Goal: Book appointment/travel/reservation

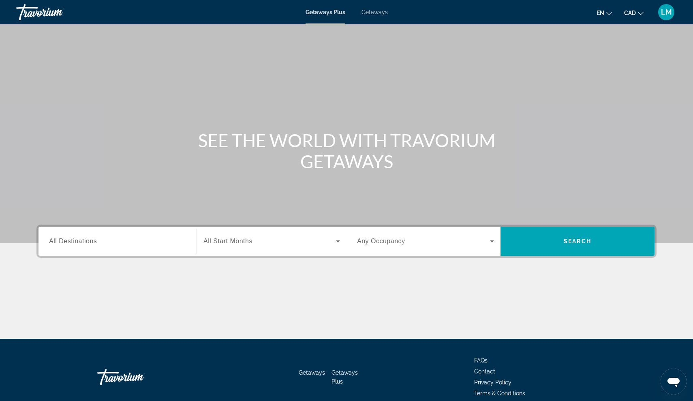
click at [96, 245] on input "Destination All Destinations" at bounding box center [117, 242] width 137 height 10
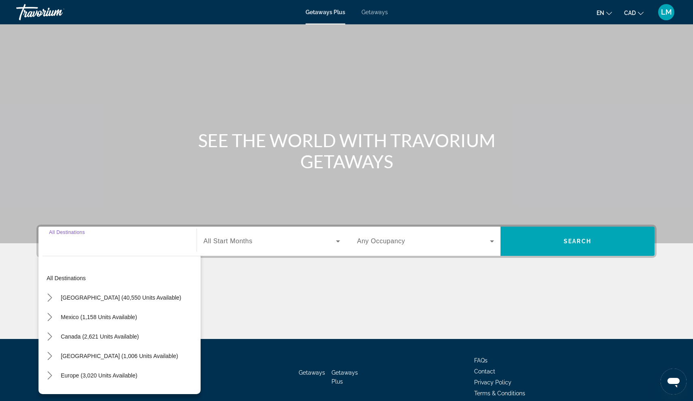
scroll to position [37, 0]
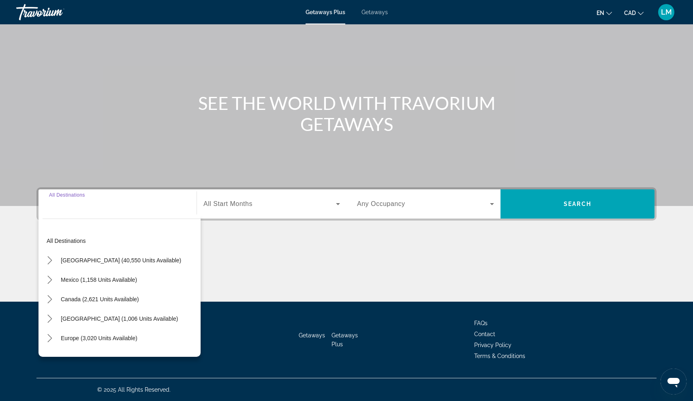
click at [241, 207] on span "Search widget" at bounding box center [269, 204] width 133 height 10
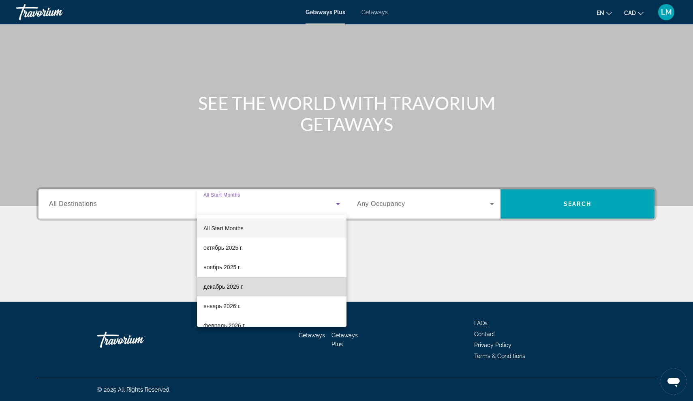
click at [228, 287] on span "декабрь 2025 г." at bounding box center [223, 287] width 40 height 10
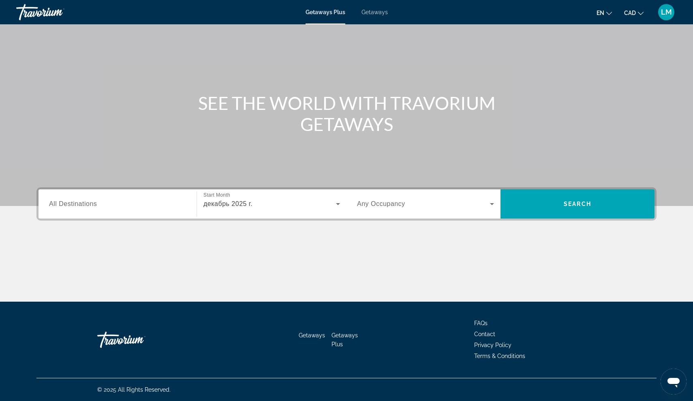
click at [383, 210] on div "Search widget" at bounding box center [425, 203] width 137 height 23
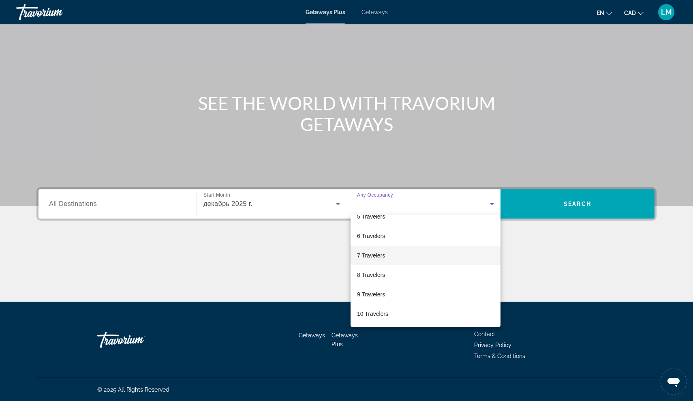
click at [392, 257] on mat-option "7 Travelers" at bounding box center [426, 255] width 150 height 19
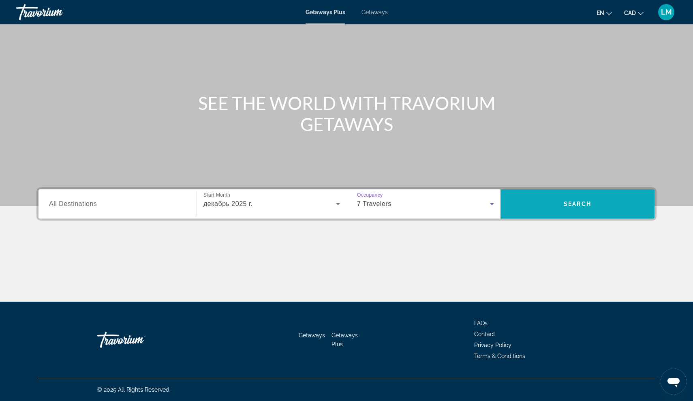
click at [556, 200] on span "Search" at bounding box center [577, 203] width 154 height 19
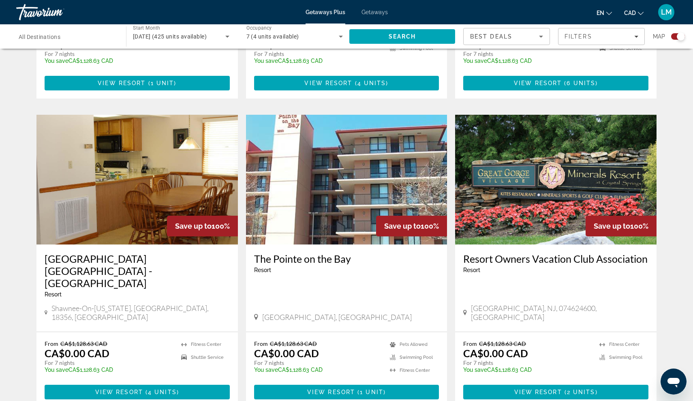
scroll to position [1129, 0]
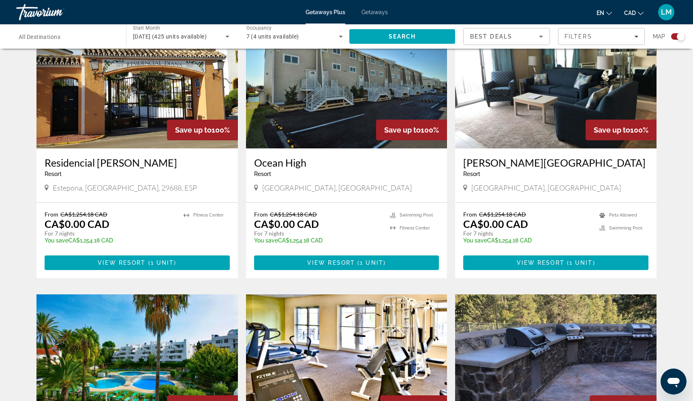
scroll to position [594, 0]
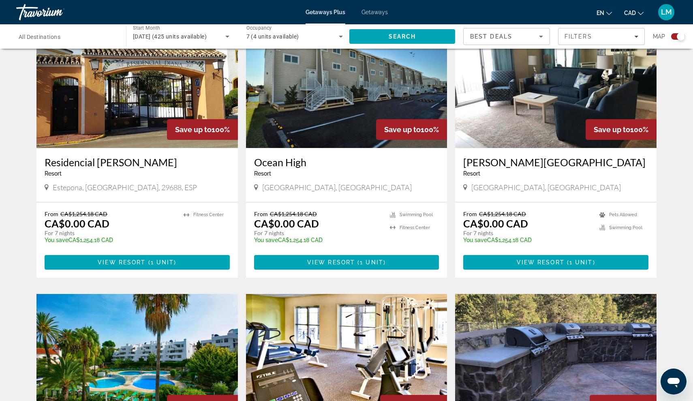
click at [130, 119] on img "Main content" at bounding box center [136, 83] width 201 height 130
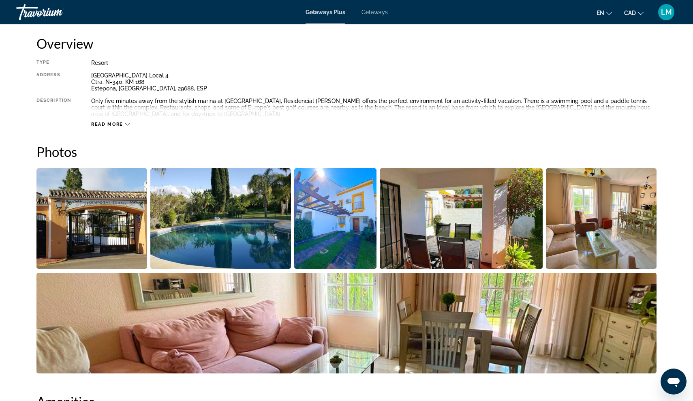
scroll to position [272, 0]
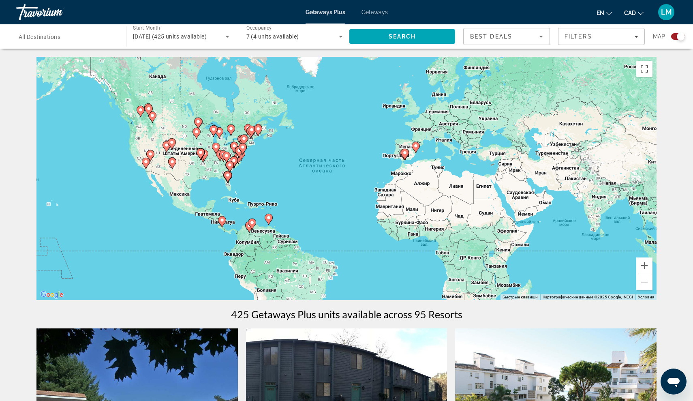
click at [336, 38] on icon "Search widget" at bounding box center [341, 37] width 10 height 10
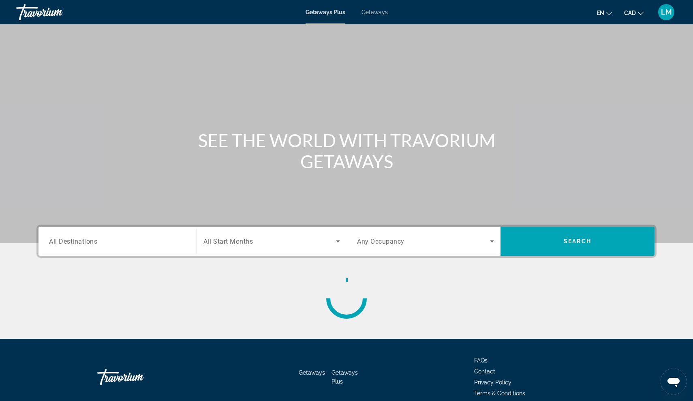
click at [339, 244] on icon "Search widget" at bounding box center [338, 241] width 10 height 10
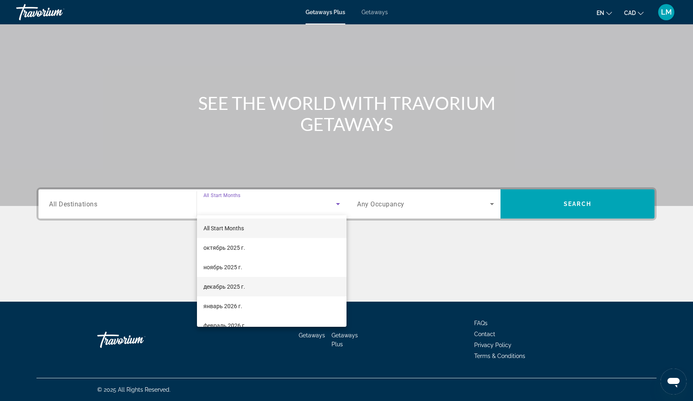
click at [276, 284] on mat-option "декабрь 2025 г." at bounding box center [272, 286] width 150 height 19
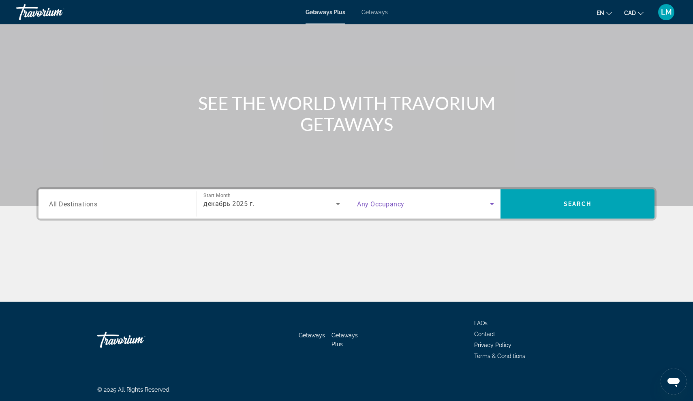
click at [419, 208] on span "Search widget" at bounding box center [423, 204] width 133 height 10
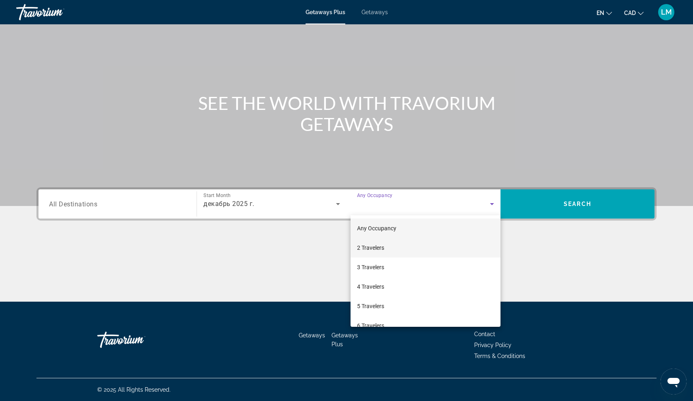
click at [391, 246] on mat-option "2 Travelers" at bounding box center [426, 247] width 150 height 19
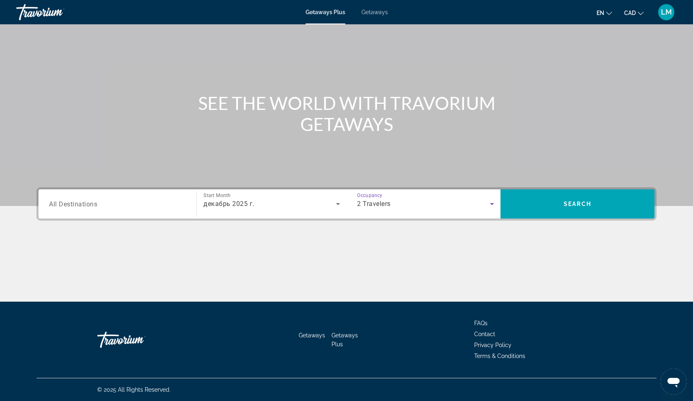
click at [436, 207] on div "2 Travelers" at bounding box center [423, 204] width 133 height 10
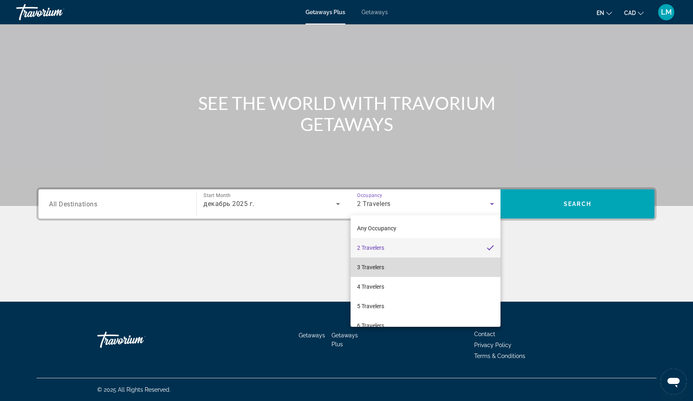
click at [396, 263] on mat-option "3 Travelers" at bounding box center [426, 266] width 150 height 19
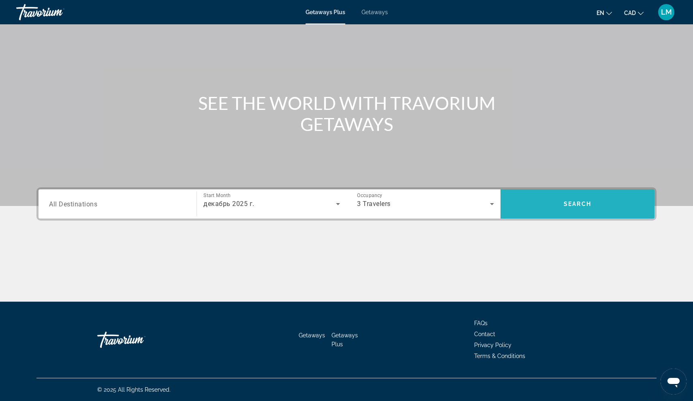
click at [545, 201] on span "Search" at bounding box center [577, 203] width 154 height 19
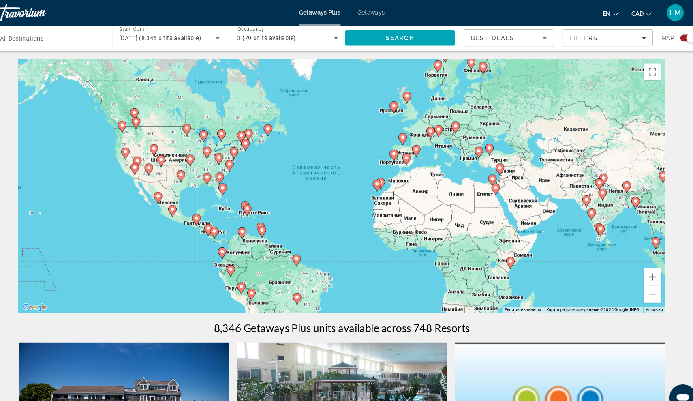
click at [361, 12] on span "Getaways" at bounding box center [374, 12] width 26 height 6
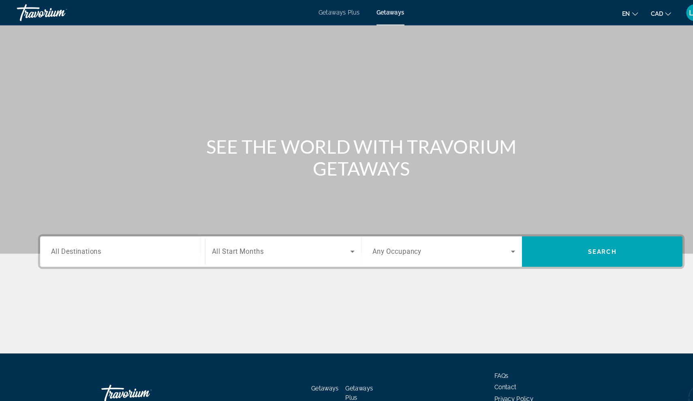
click at [317, 244] on span "Search widget" at bounding box center [269, 241] width 133 height 10
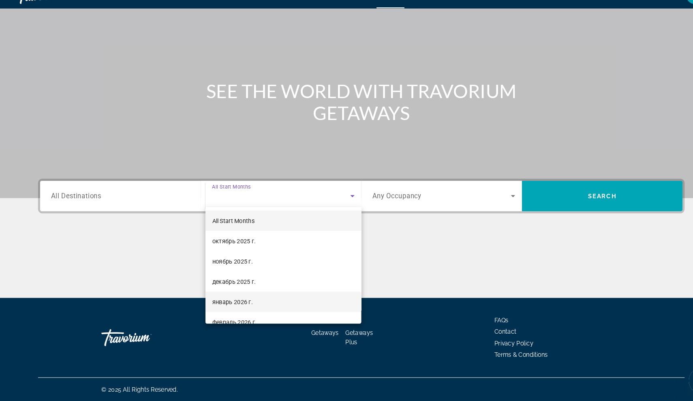
click at [248, 296] on mat-option "январь 2026 г." at bounding box center [272, 305] width 150 height 19
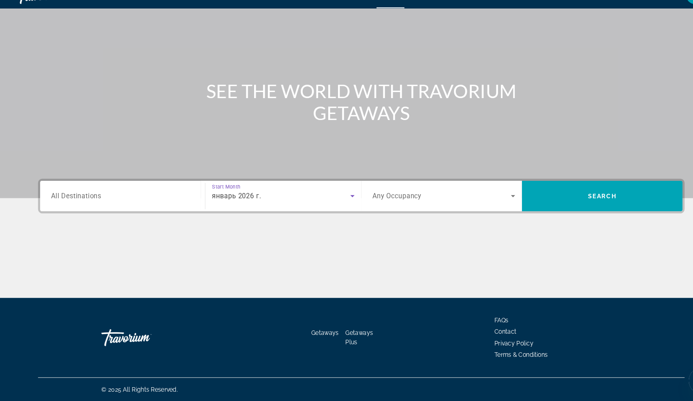
click at [419, 193] on div "Search widget" at bounding box center [425, 204] width 137 height 23
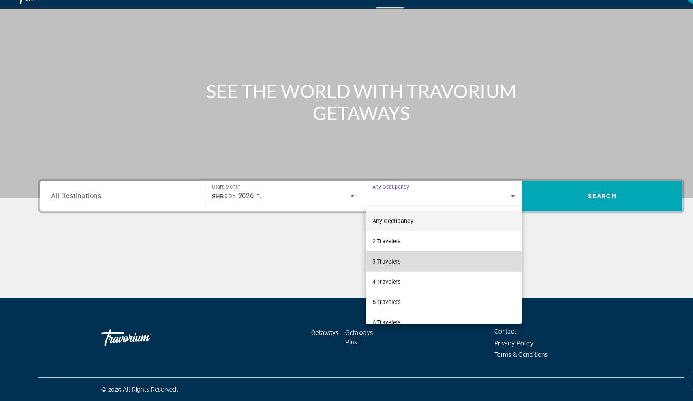
click at [391, 257] on mat-option "3 Travelers" at bounding box center [426, 266] width 150 height 19
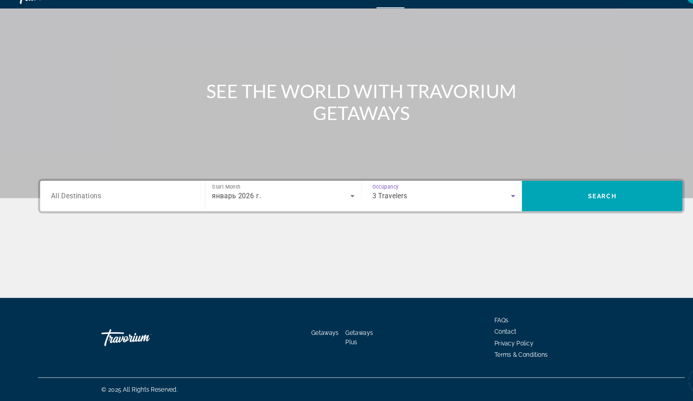
click at [493, 199] on icon "Search widget" at bounding box center [492, 204] width 10 height 10
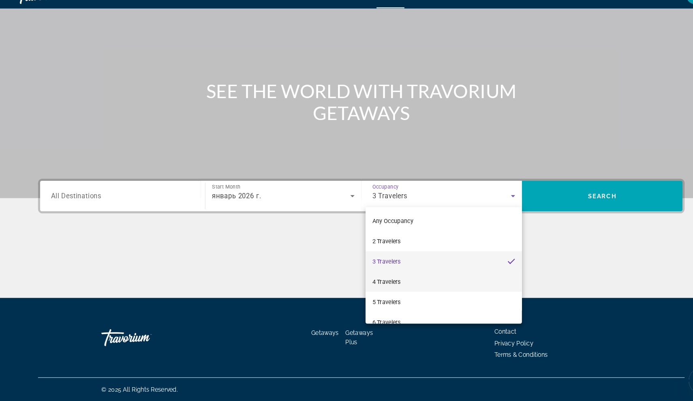
click at [395, 277] on mat-option "4 Travelers" at bounding box center [426, 286] width 150 height 19
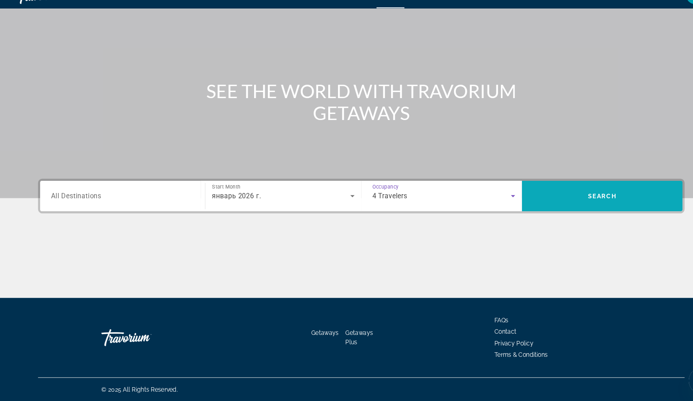
click at [538, 195] on span "Search" at bounding box center [577, 204] width 154 height 19
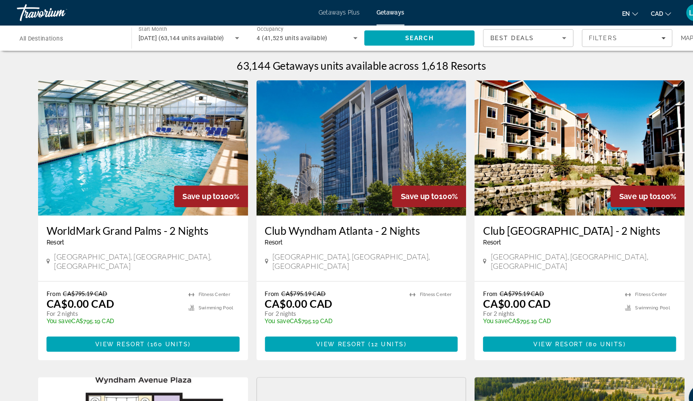
click at [56, 39] on span "All Destinations" at bounding box center [40, 37] width 42 height 6
click at [56, 39] on input "Destination All Destinations" at bounding box center [67, 37] width 97 height 10
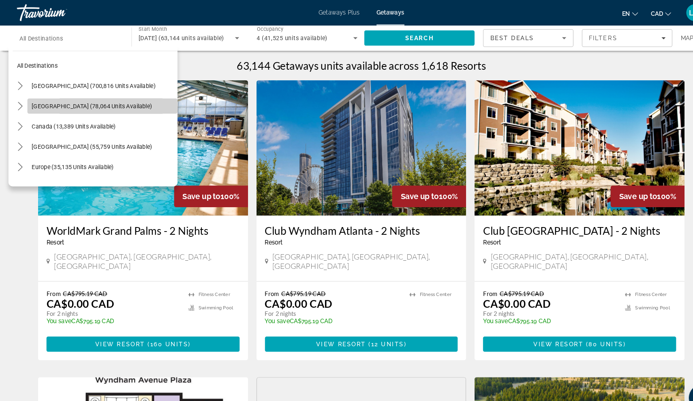
click at [64, 101] on span "[GEOGRAPHIC_DATA] (78,064 units available)" at bounding box center [87, 101] width 115 height 6
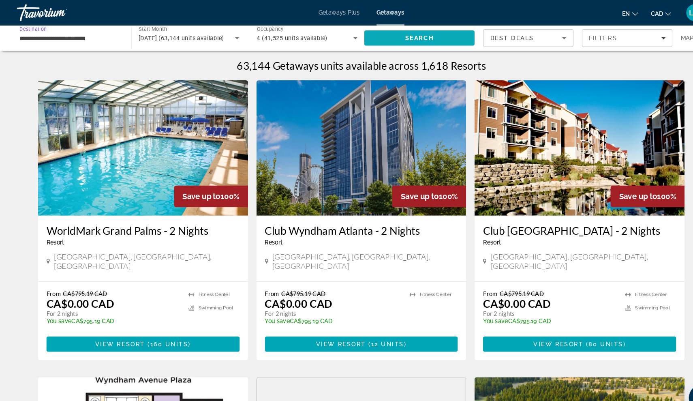
click at [376, 32] on span "Search" at bounding box center [402, 36] width 106 height 19
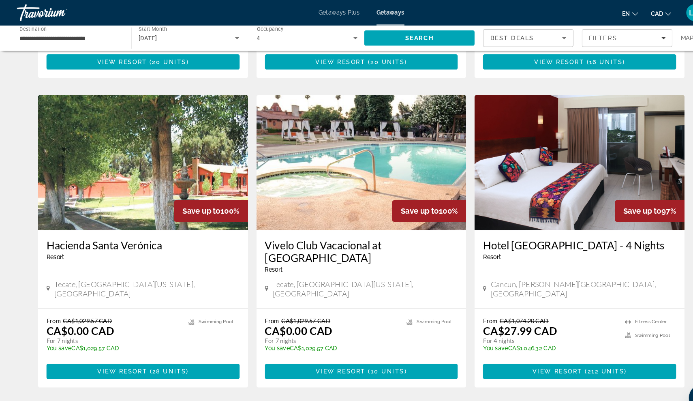
scroll to position [251, 0]
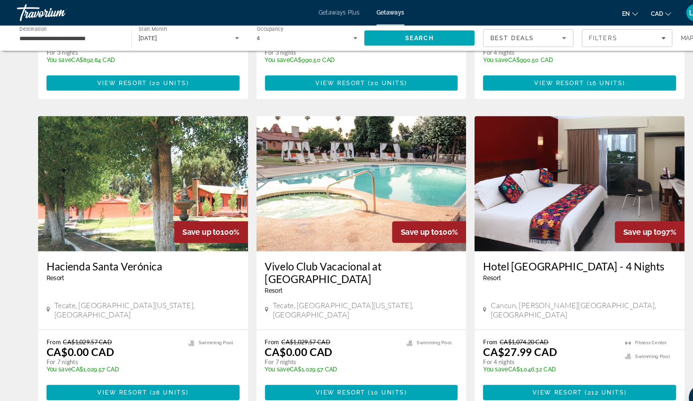
click at [89, 39] on input "**********" at bounding box center [67, 37] width 97 height 10
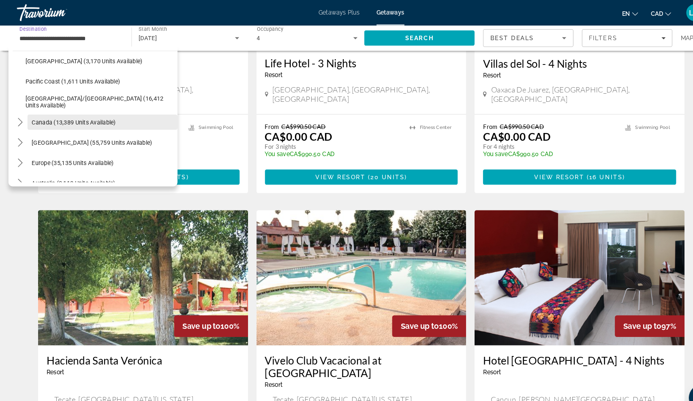
scroll to position [237, 0]
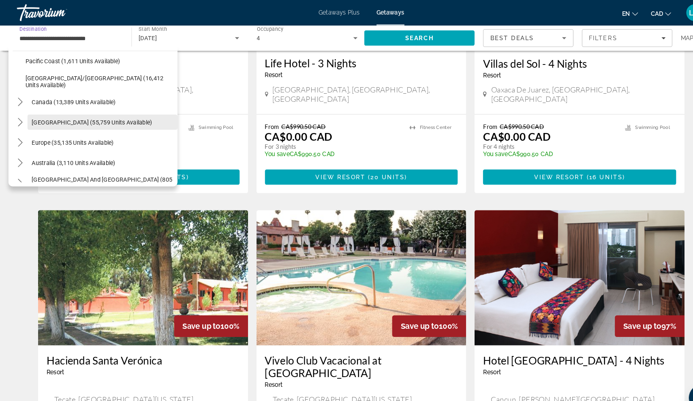
click at [89, 117] on span "[GEOGRAPHIC_DATA] (55,759 units available)" at bounding box center [87, 117] width 115 height 6
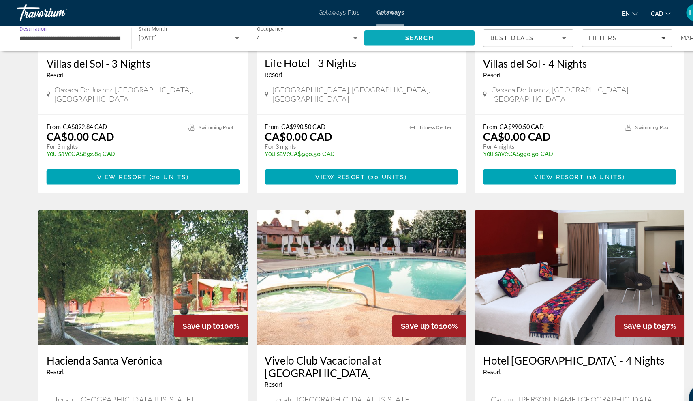
click at [376, 28] on span "Search" at bounding box center [402, 36] width 106 height 19
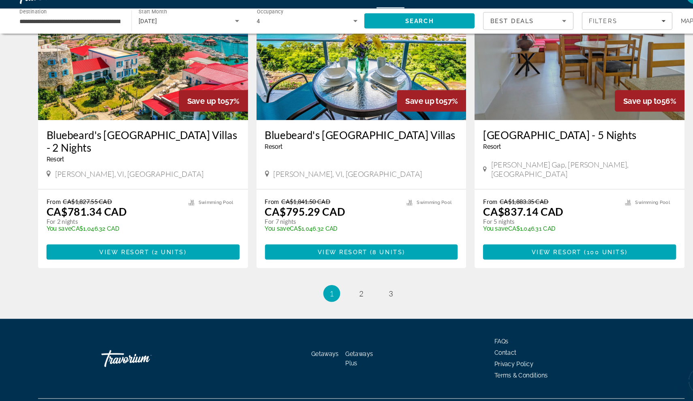
scroll to position [923, 0]
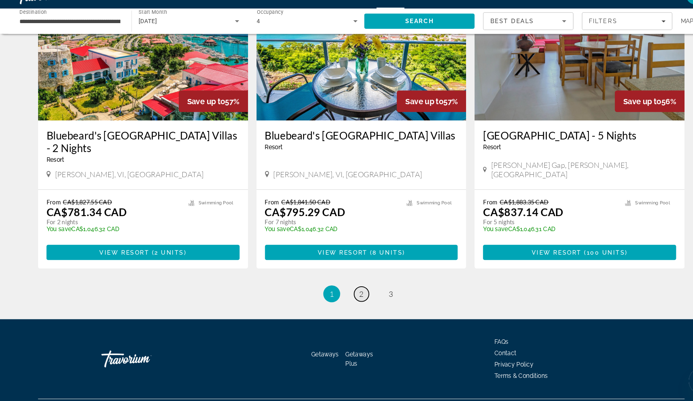
click at [346, 293] on span "2" at bounding box center [346, 297] width 4 height 9
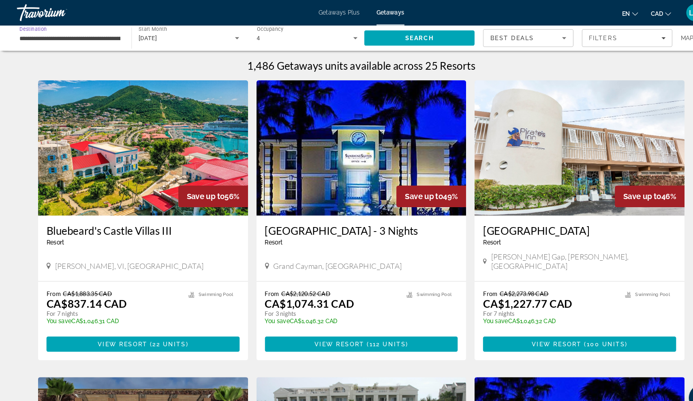
click at [98, 38] on input "**********" at bounding box center [67, 37] width 97 height 10
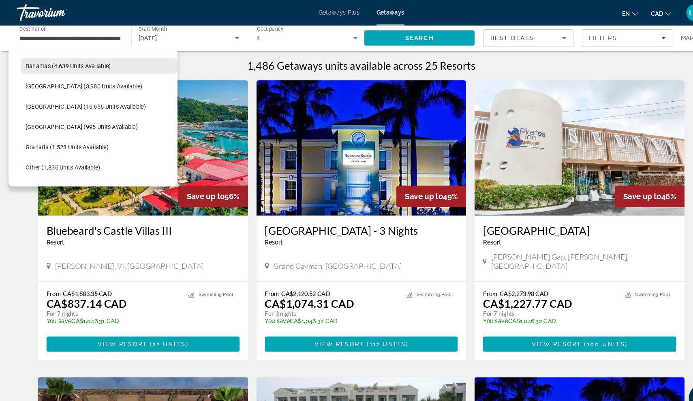
scroll to position [138, 0]
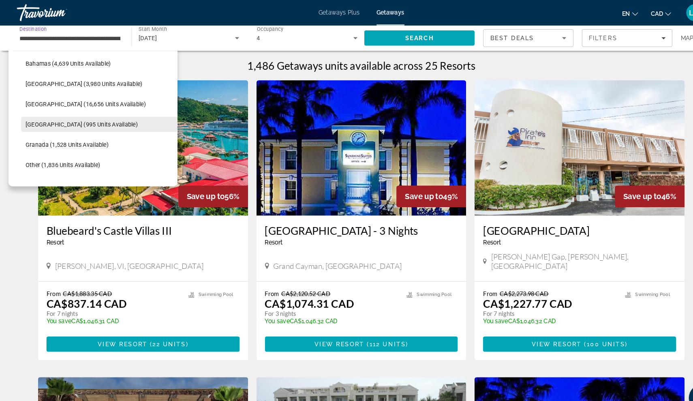
click at [89, 120] on span "[GEOGRAPHIC_DATA] (995 units available)" at bounding box center [78, 119] width 108 height 6
type input "**********"
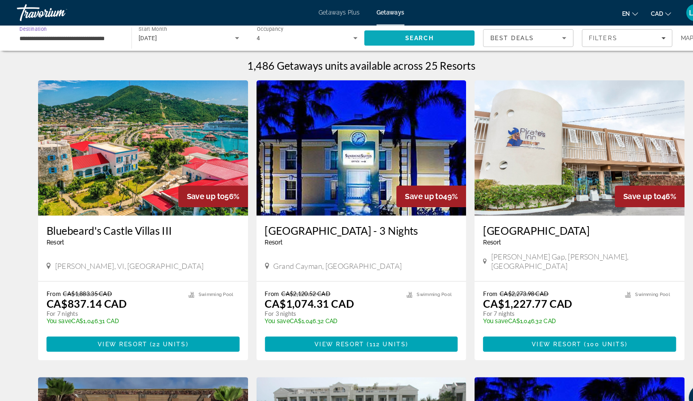
click at [366, 42] on span "Search" at bounding box center [402, 36] width 106 height 19
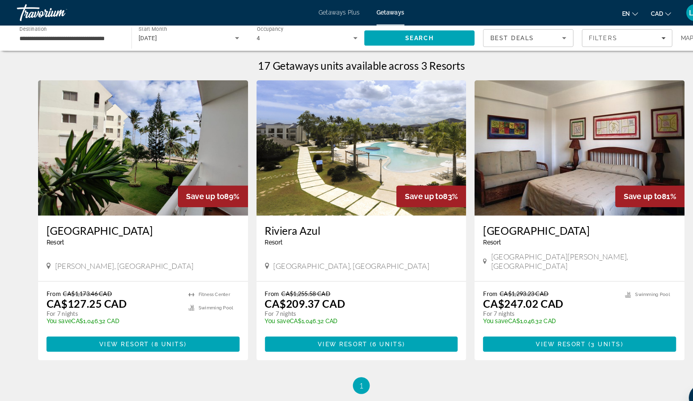
click at [188, 163] on img "Main content" at bounding box center [136, 142] width 201 height 130
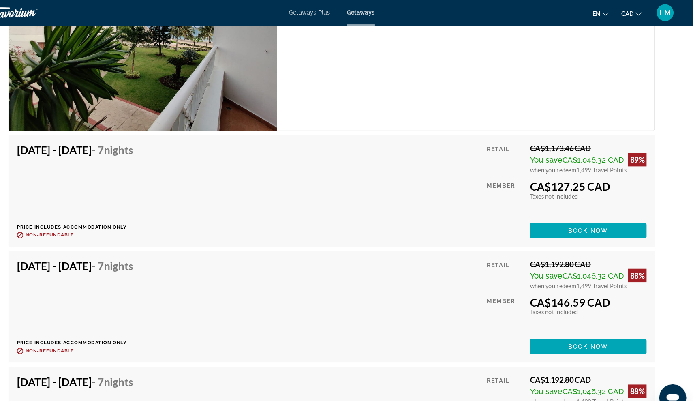
scroll to position [1360, 0]
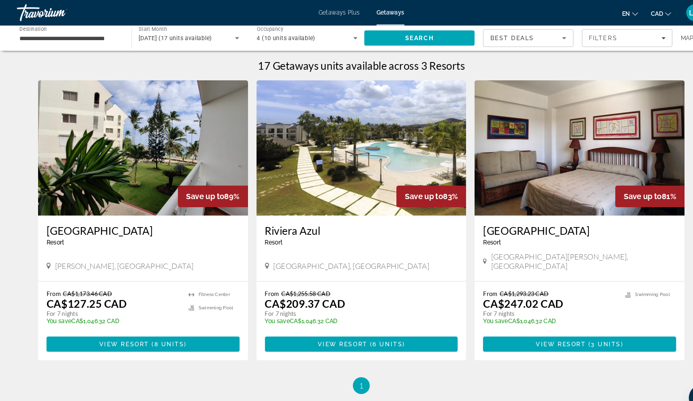
click at [338, 33] on icon "Search widget" at bounding box center [341, 37] width 10 height 10
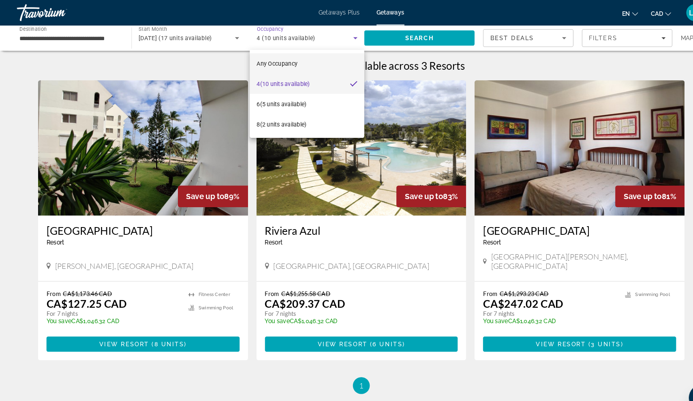
click at [299, 58] on mat-option "Any Occupancy" at bounding box center [294, 60] width 110 height 19
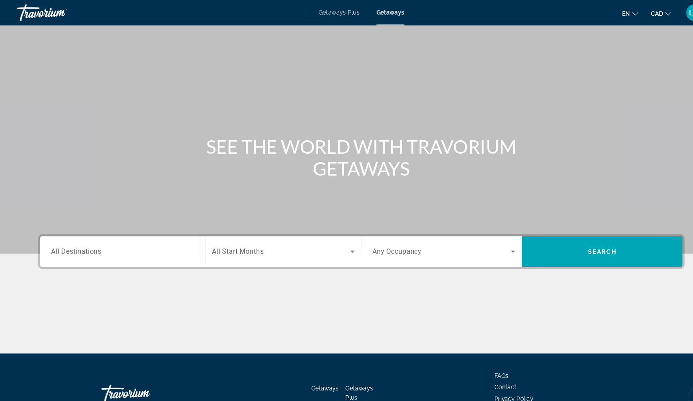
click at [101, 238] on input "Destination All Destinations" at bounding box center [117, 242] width 137 height 10
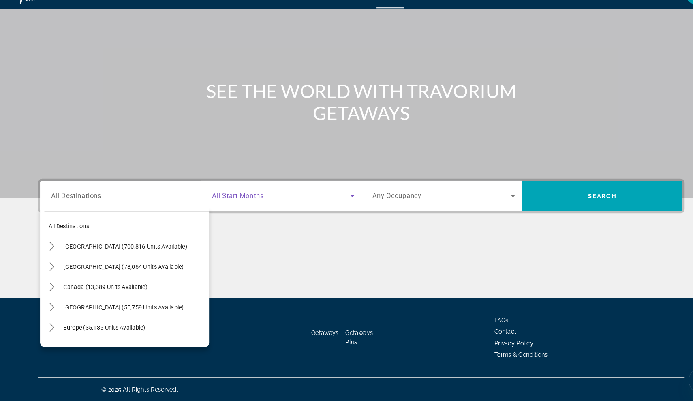
click at [263, 199] on span "Search widget" at bounding box center [269, 204] width 133 height 10
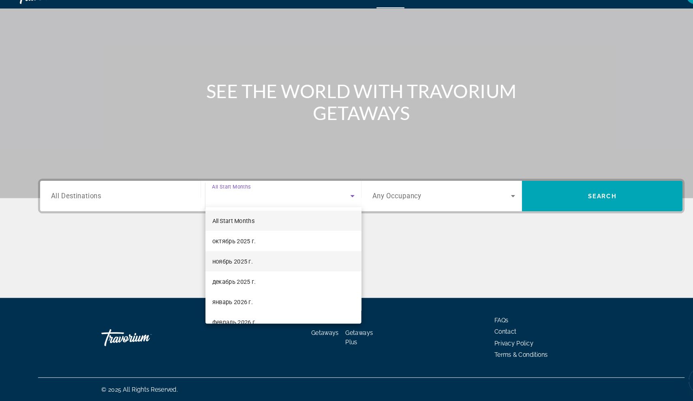
click at [226, 262] on span "ноябрь 2025 г." at bounding box center [222, 267] width 39 height 10
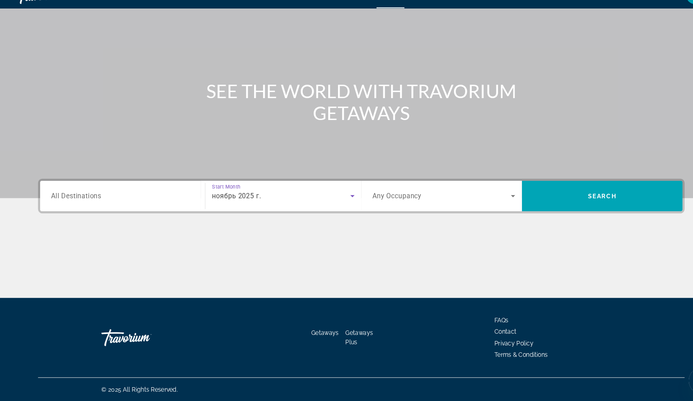
click at [414, 199] on span "Search widget" at bounding box center [423, 204] width 133 height 10
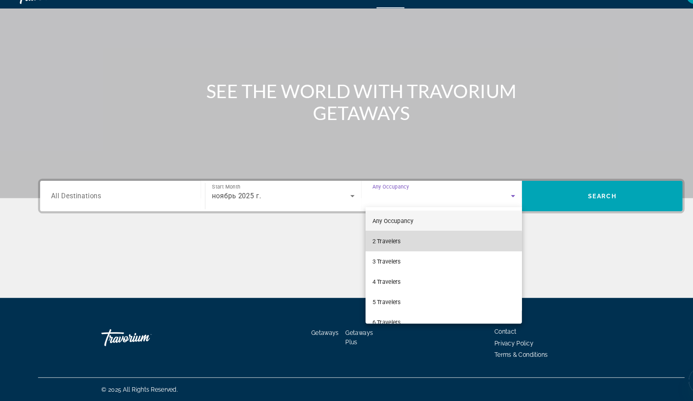
click at [383, 243] on span "2 Travelers" at bounding box center [370, 248] width 27 height 10
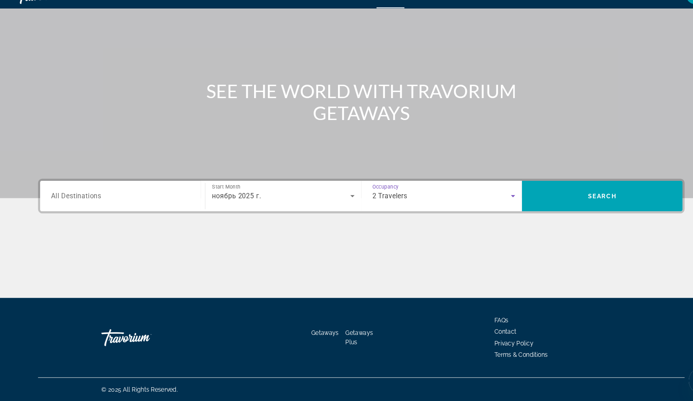
click at [142, 193] on div "Search widget" at bounding box center [117, 204] width 137 height 23
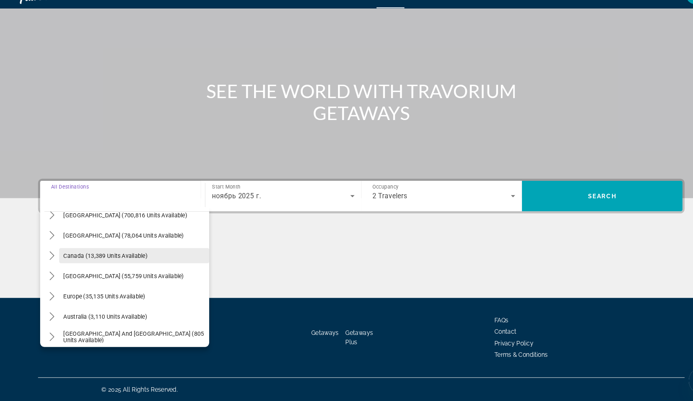
scroll to position [36, 0]
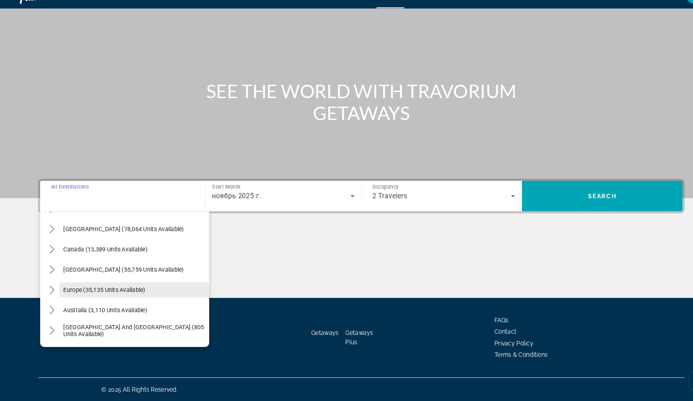
click at [104, 291] on span "Europe (35,135 units available)" at bounding box center [100, 294] width 79 height 6
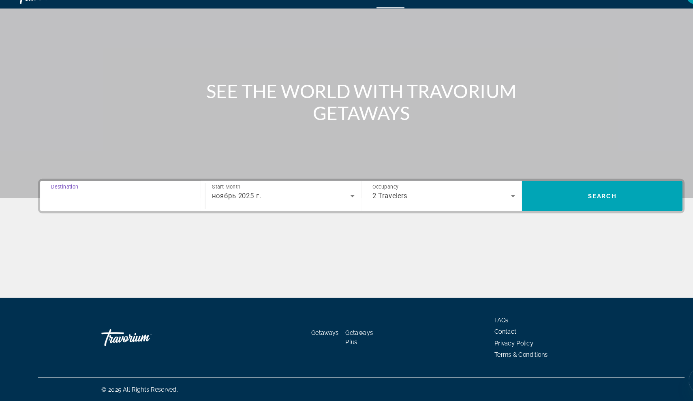
type input "**********"
click at [537, 195] on span "Search" at bounding box center [577, 204] width 154 height 19
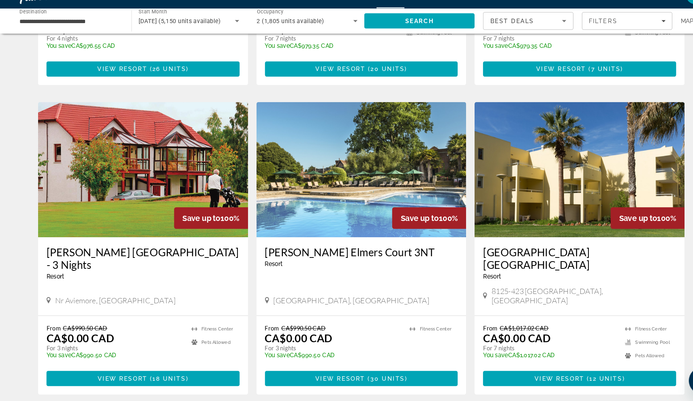
scroll to position [811, 0]
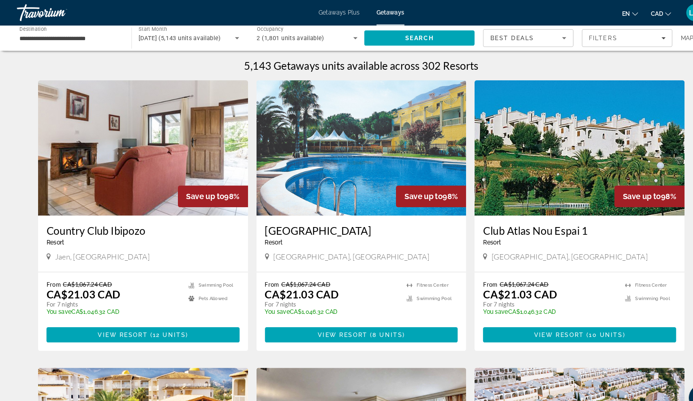
click at [107, 220] on h3 "Country Club Ibipozo" at bounding box center [137, 221] width 185 height 12
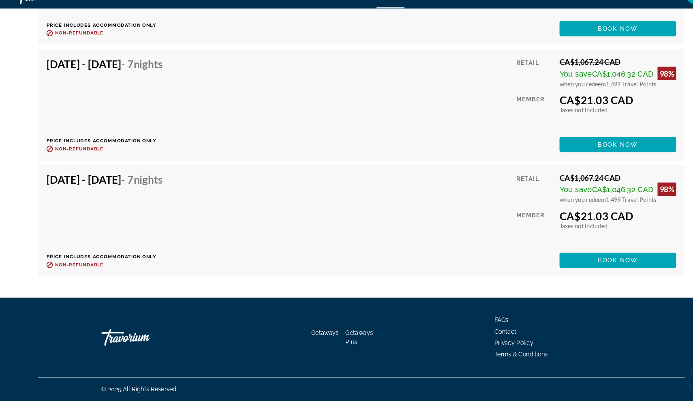
scroll to position [1689, 0]
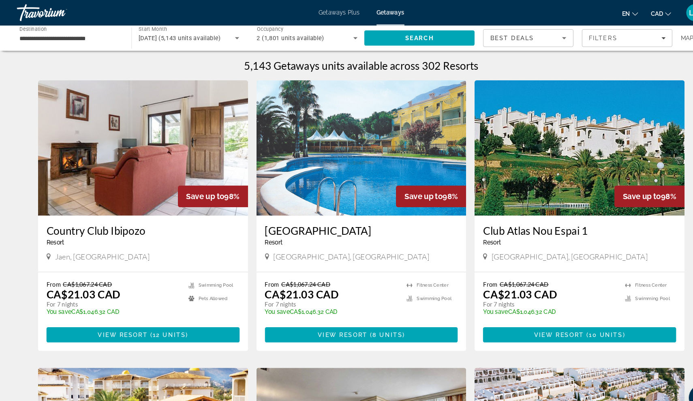
click at [509, 165] on img "Main content" at bounding box center [555, 142] width 201 height 130
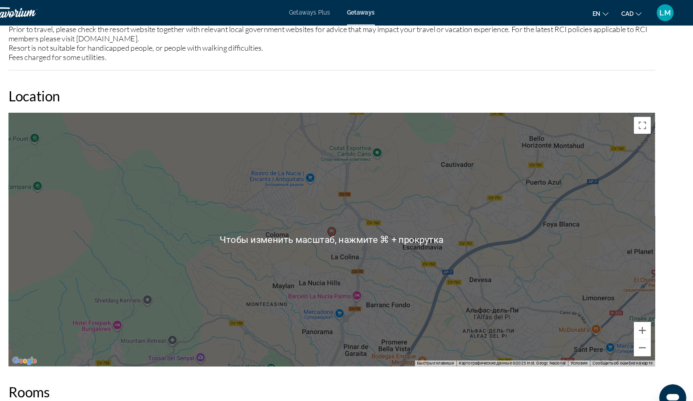
scroll to position [812, 0]
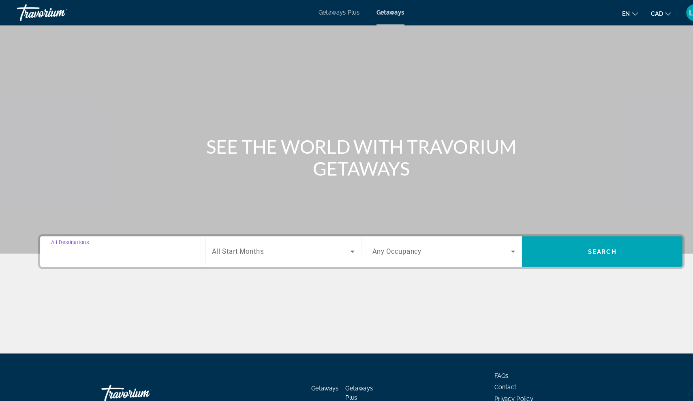
click at [134, 243] on input "Destination All Destinations" at bounding box center [117, 242] width 137 height 10
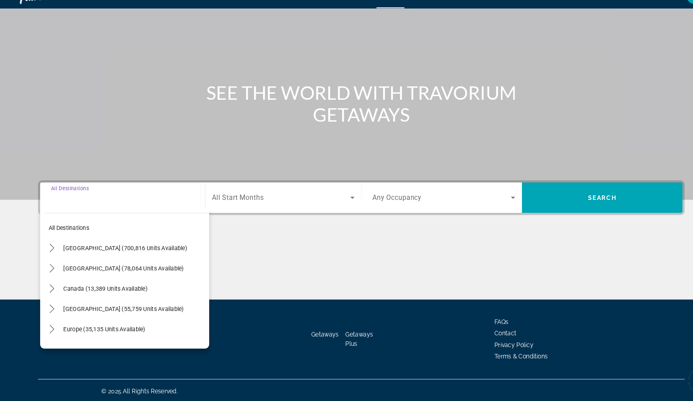
scroll to position [37, 0]
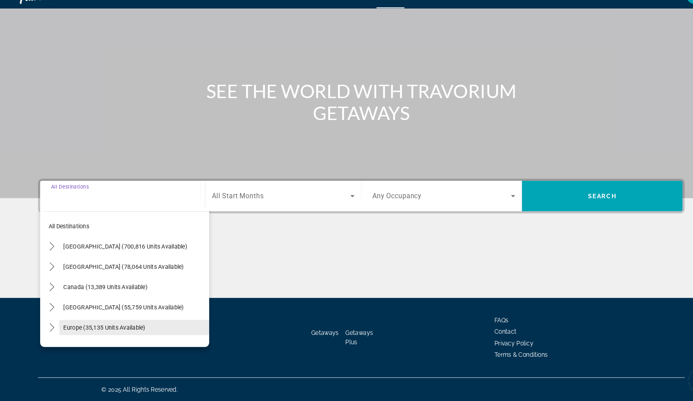
click at [93, 327] on span "Europe (35,135 units available)" at bounding box center [100, 330] width 79 height 6
type input "**********"
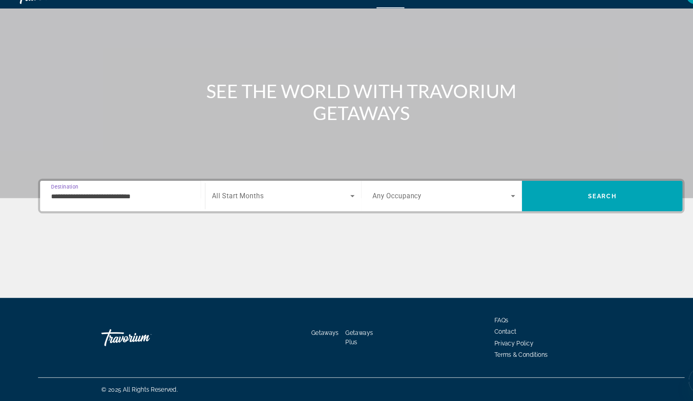
click at [310, 193] on div "Search widget" at bounding box center [271, 204] width 137 height 23
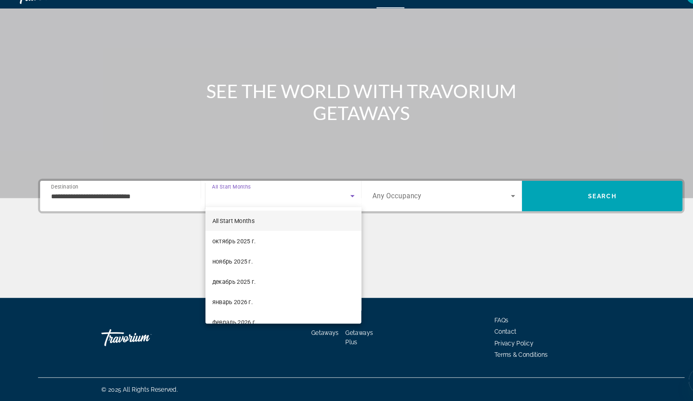
click at [438, 192] on div at bounding box center [346, 200] width 693 height 401
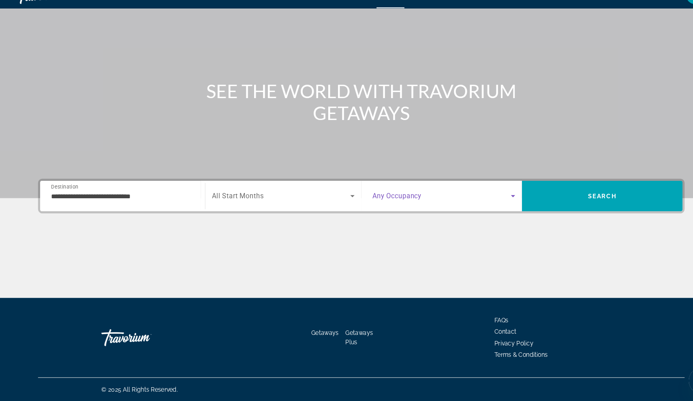
click at [438, 199] on span "Search widget" at bounding box center [423, 204] width 133 height 10
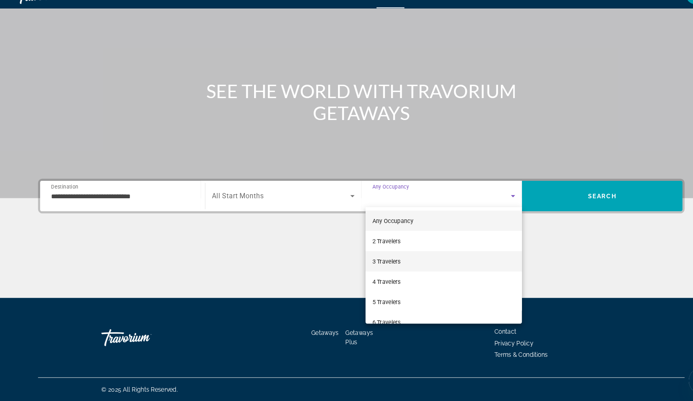
click at [394, 257] on mat-option "3 Travelers" at bounding box center [426, 266] width 150 height 19
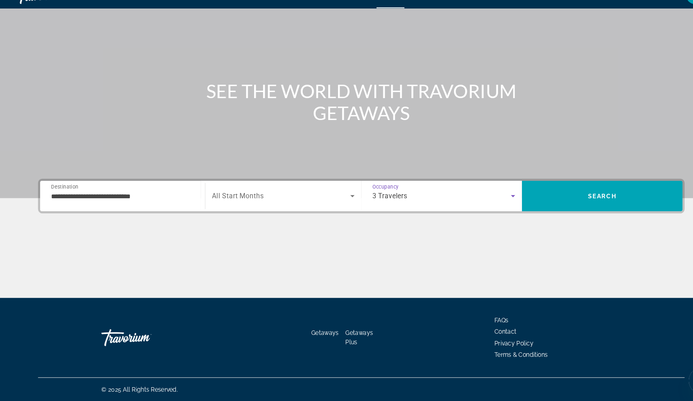
click at [318, 193] on div "Search widget" at bounding box center [271, 204] width 137 height 23
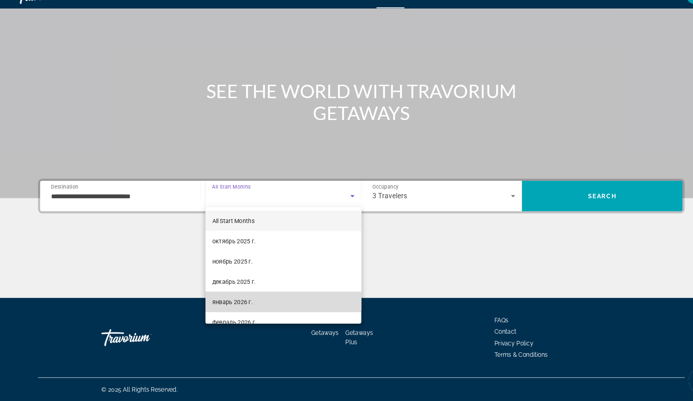
click at [230, 301] on span "январь 2026 г." at bounding box center [222, 306] width 39 height 10
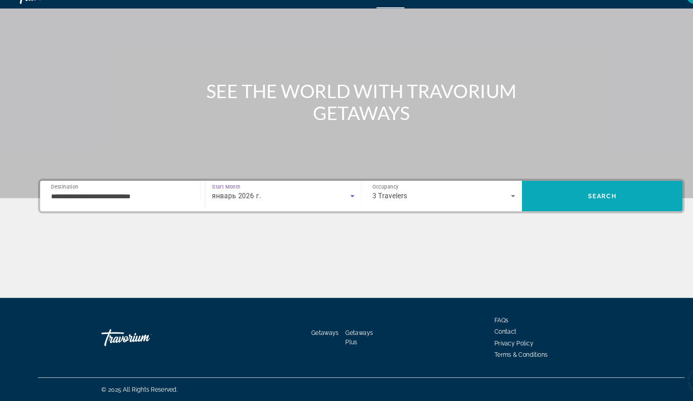
click at [548, 195] on span "Search" at bounding box center [577, 204] width 154 height 19
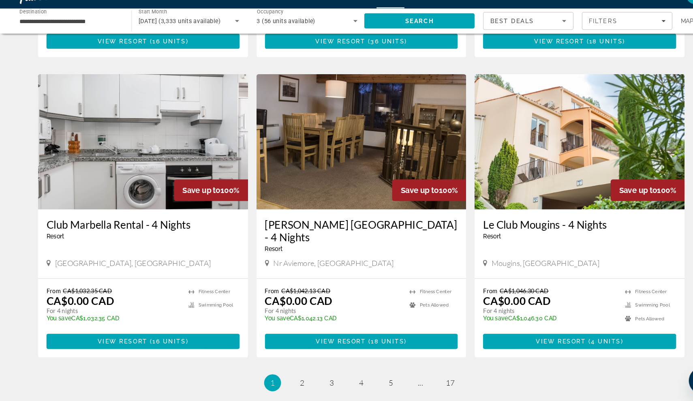
scroll to position [843, 0]
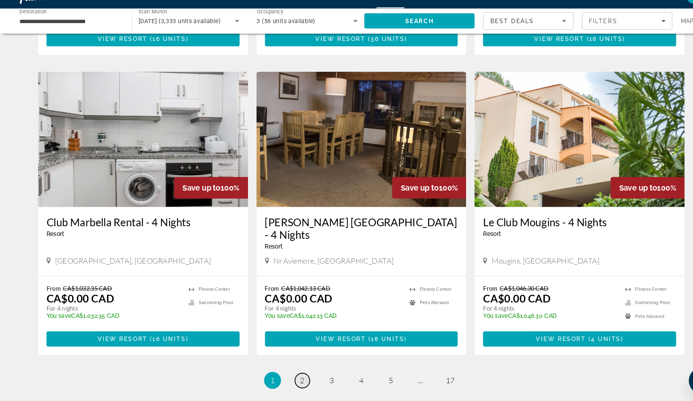
click at [289, 376] on span "2" at bounding box center [290, 380] width 4 height 9
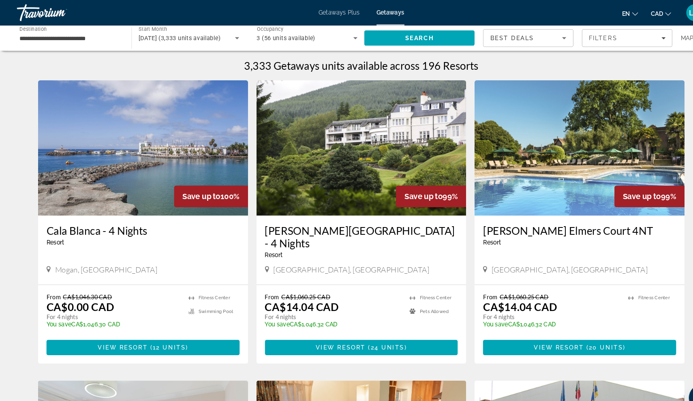
click at [116, 220] on h3 "Cala Blanca - 4 Nights" at bounding box center [137, 221] width 185 height 12
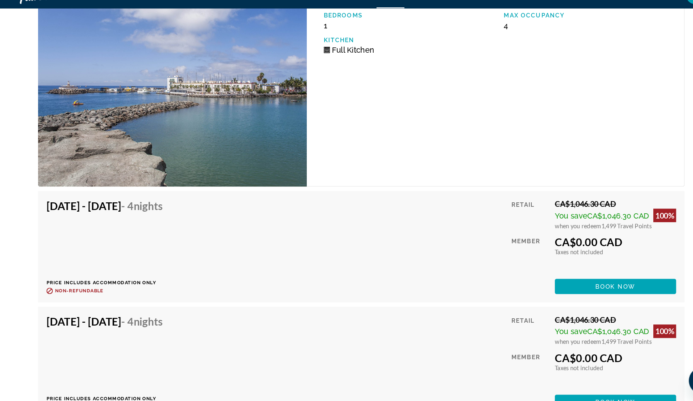
scroll to position [1559, 0]
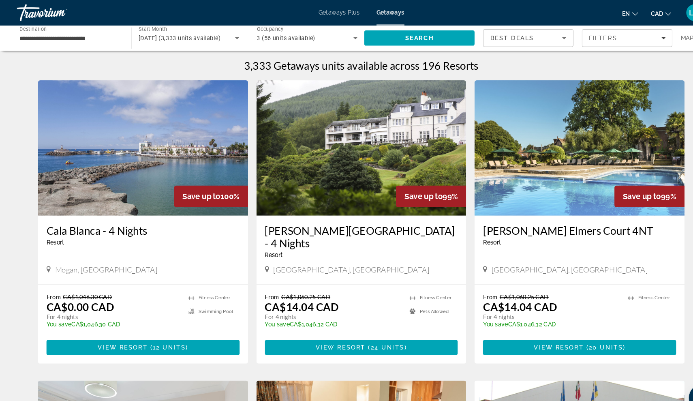
click at [87, 32] on input "**********" at bounding box center [67, 37] width 97 height 10
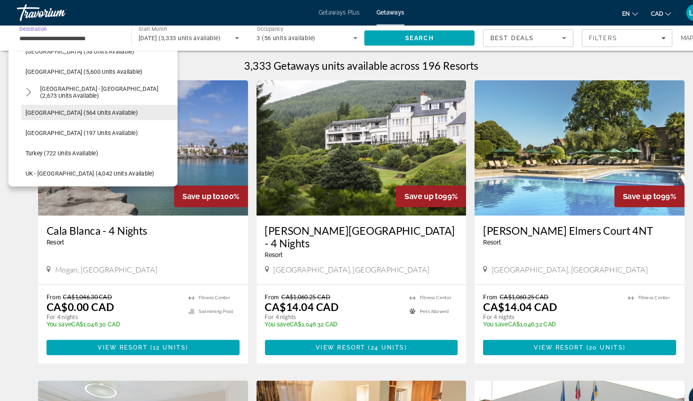
scroll to position [442, 0]
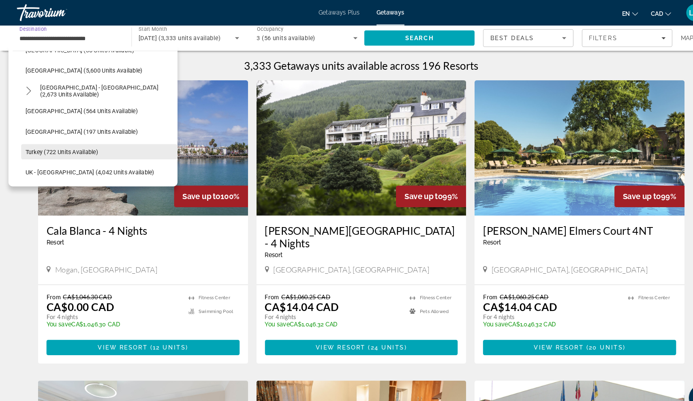
click at [84, 140] on span "Select destination: Turkey (722 units available)" at bounding box center [95, 145] width 150 height 19
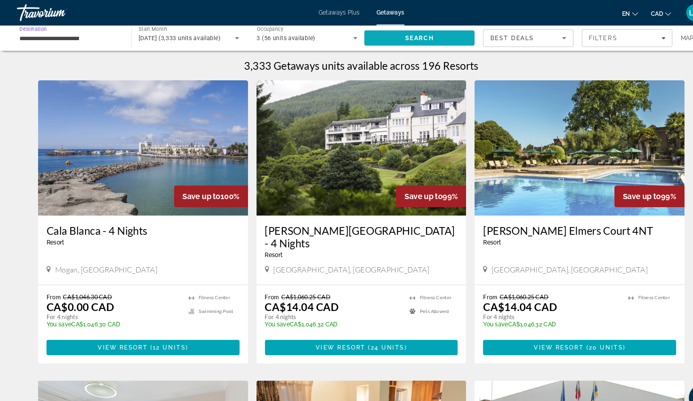
click at [427, 38] on span "Search" at bounding box center [402, 36] width 106 height 19
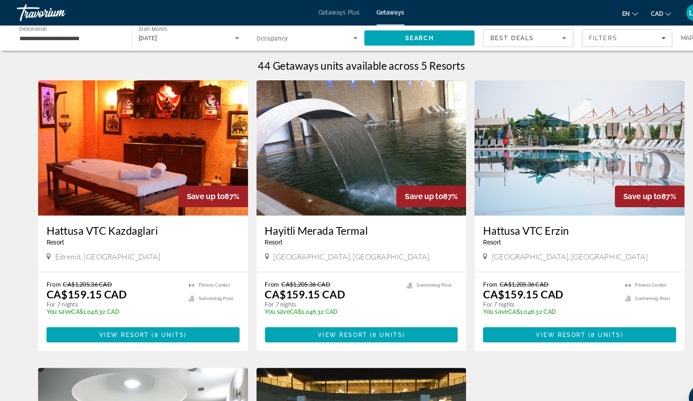
click at [72, 38] on input "**********" at bounding box center [67, 37] width 97 height 10
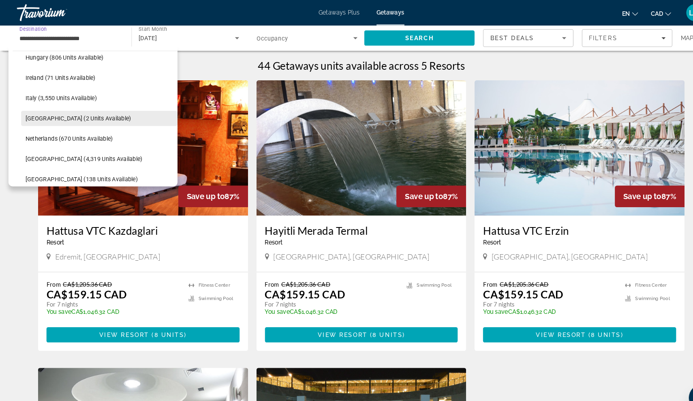
scroll to position [291, 0]
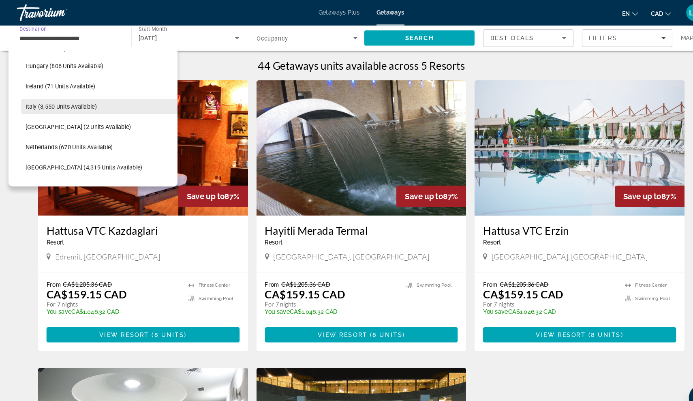
click at [89, 105] on span "Italy (3,550 units available)" at bounding box center [58, 102] width 68 height 6
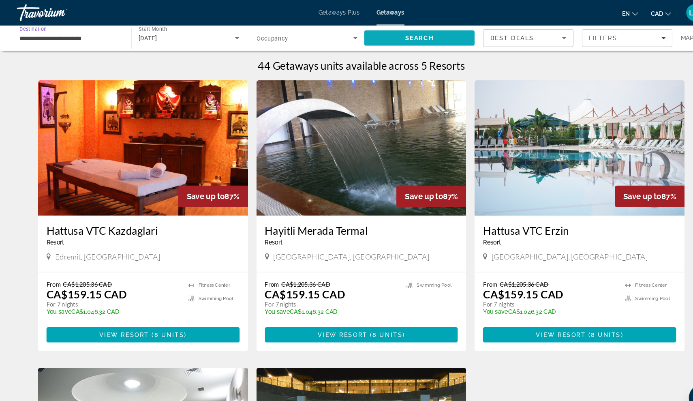
click at [417, 38] on span "Search" at bounding box center [402, 36] width 106 height 19
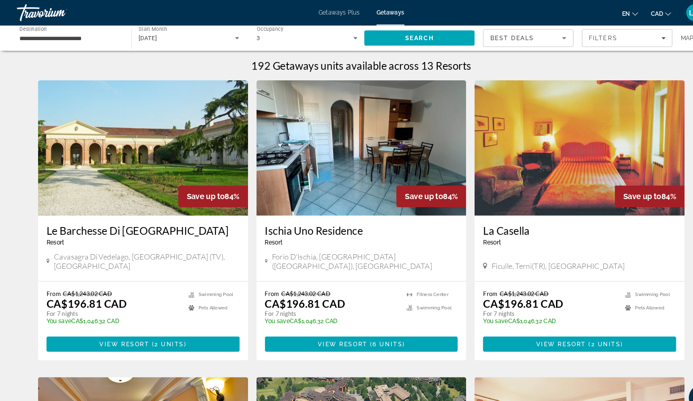
click at [88, 40] on input "**********" at bounding box center [67, 37] width 97 height 10
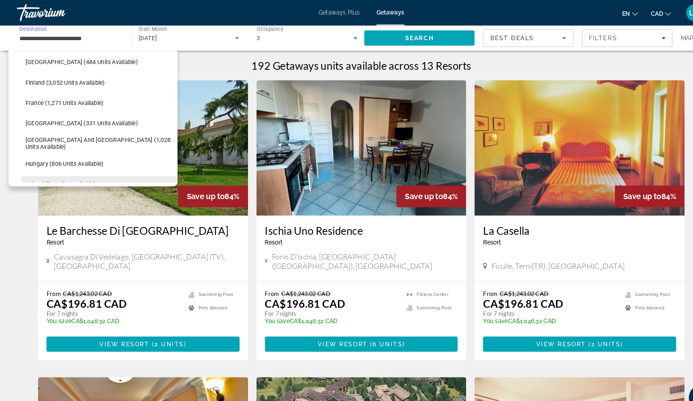
scroll to position [197, 0]
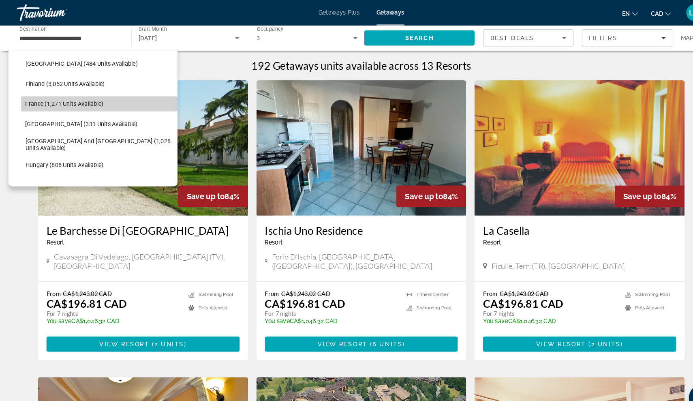
click at [76, 100] on span "France (1,271 units available)" at bounding box center [61, 99] width 75 height 6
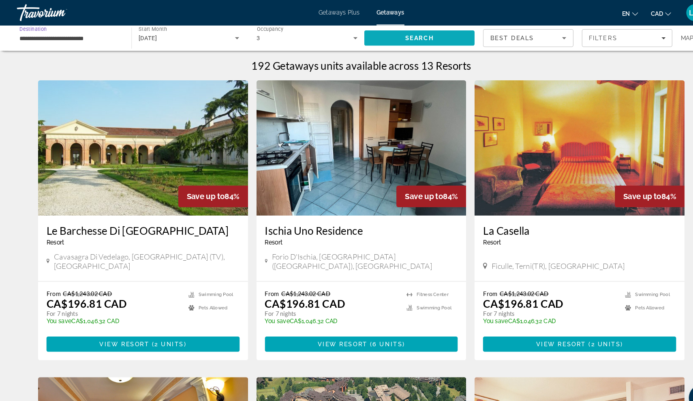
click at [383, 32] on span "Search" at bounding box center [402, 36] width 106 height 19
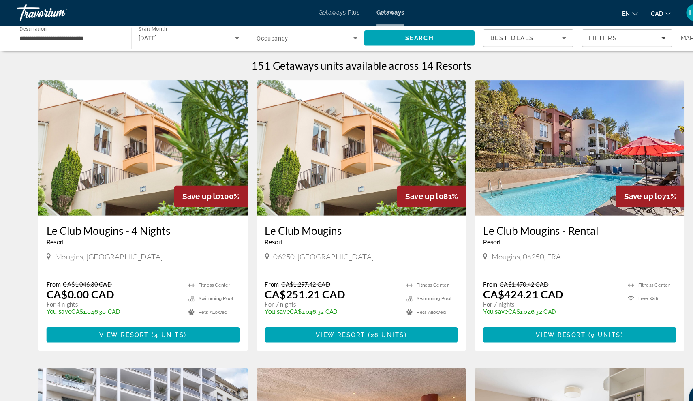
click at [62, 36] on input "**********" at bounding box center [67, 37] width 97 height 10
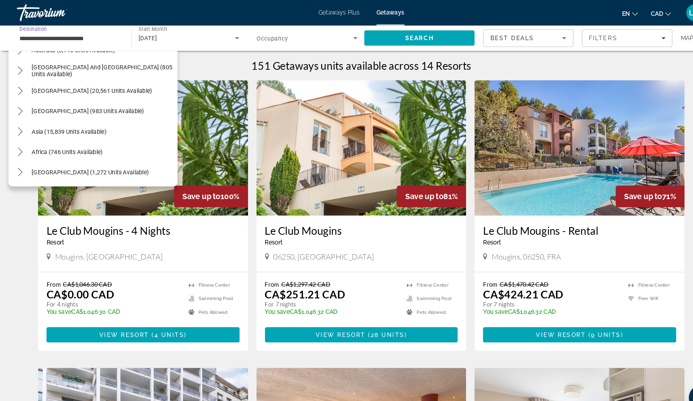
scroll to position [618, 0]
click at [57, 149] on span "Select destination: Africa (746 units available)" at bounding box center [98, 145] width 144 height 19
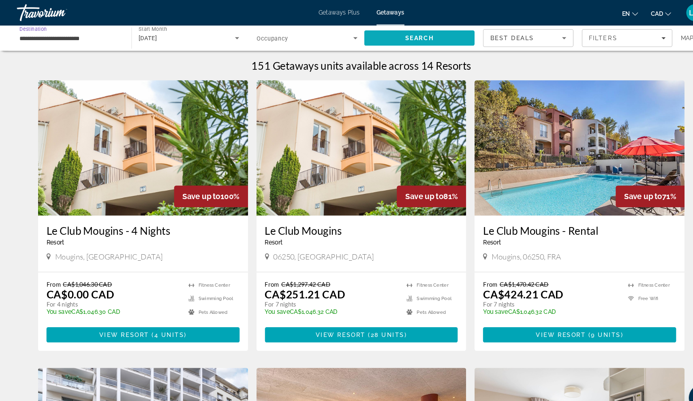
click at [407, 37] on span "Search" at bounding box center [403, 36] width 28 height 6
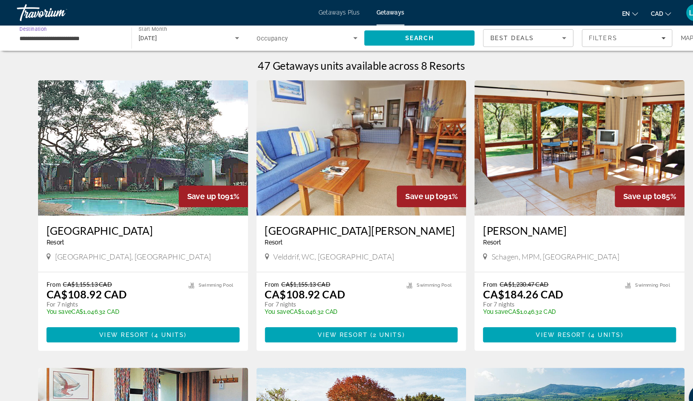
click at [89, 36] on input "**********" at bounding box center [67, 37] width 97 height 10
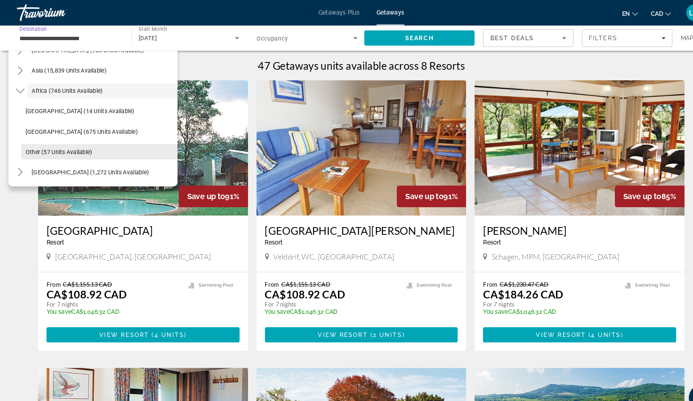
scroll to position [190, 0]
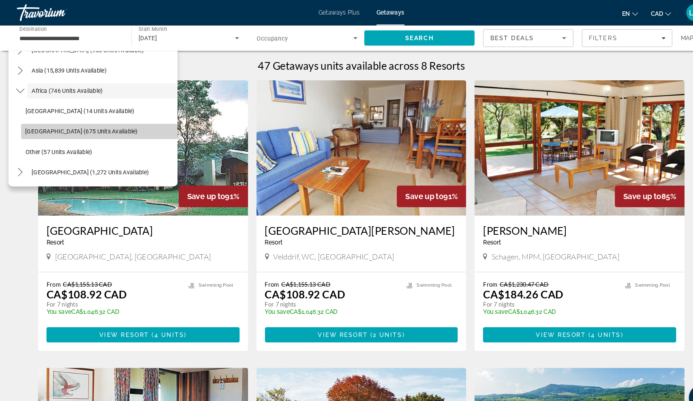
click at [82, 123] on span "[GEOGRAPHIC_DATA] (675 units available)" at bounding box center [78, 126] width 108 height 6
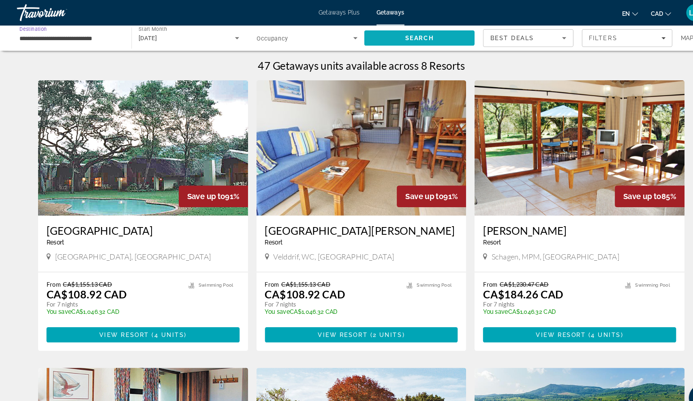
click at [389, 36] on span "Search" at bounding box center [403, 36] width 28 height 6
click at [68, 38] on input "**********" at bounding box center [67, 37] width 97 height 10
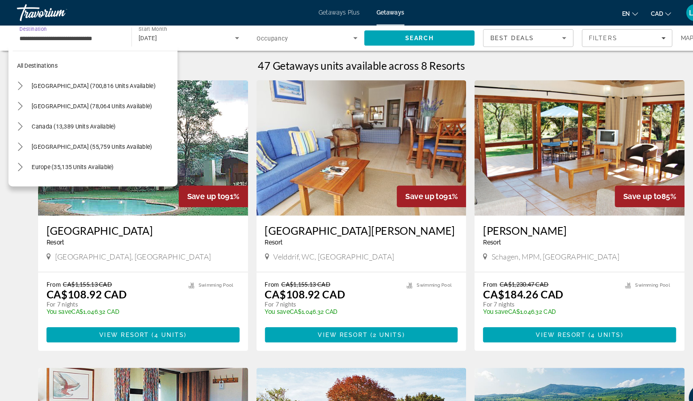
scroll to position [190, 0]
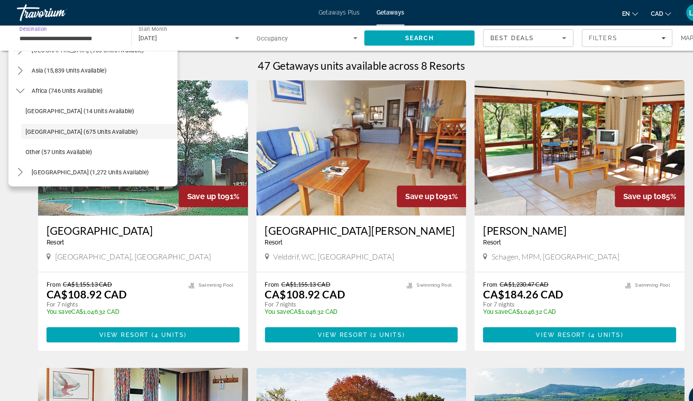
click at [64, 103] on span "[GEOGRAPHIC_DATA] (14 units available)" at bounding box center [76, 106] width 105 height 6
type input "**********"
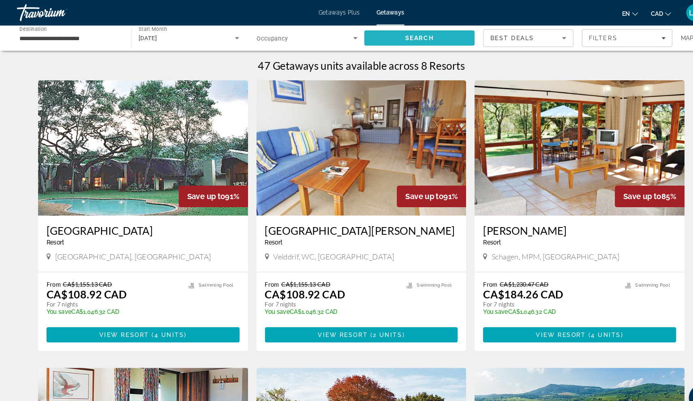
click at [392, 37] on span "Search" at bounding box center [403, 36] width 28 height 6
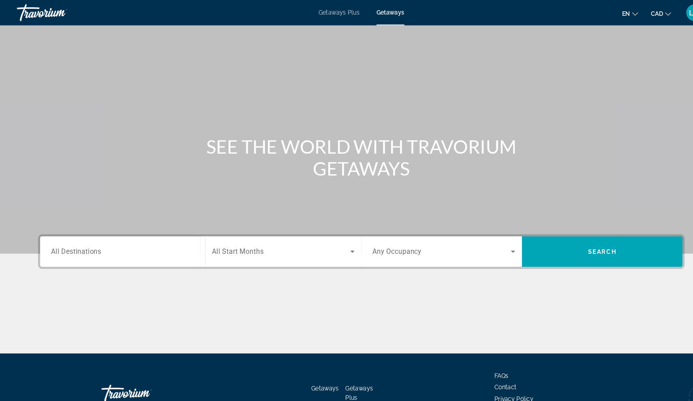
click at [100, 253] on div "Destination All Destinations" at bounding box center [118, 241] width 150 height 29
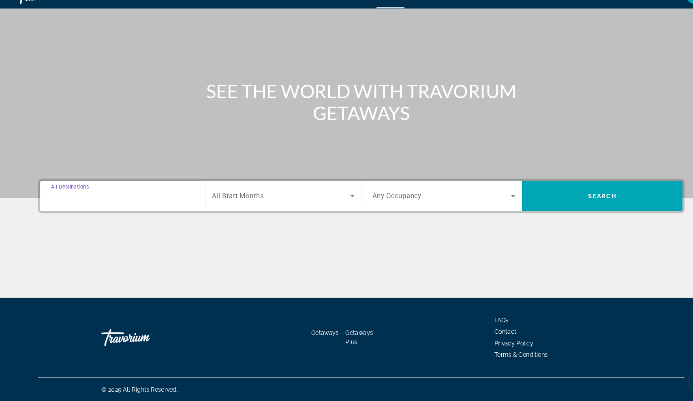
click at [137, 200] on input "Destination All Destinations" at bounding box center [117, 205] width 137 height 10
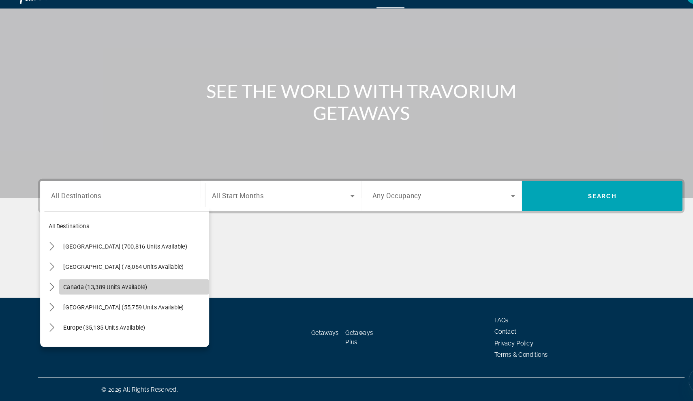
click at [116, 282] on span "Select destination: Canada (13,389 units available)" at bounding box center [129, 291] width 144 height 19
type input "**********"
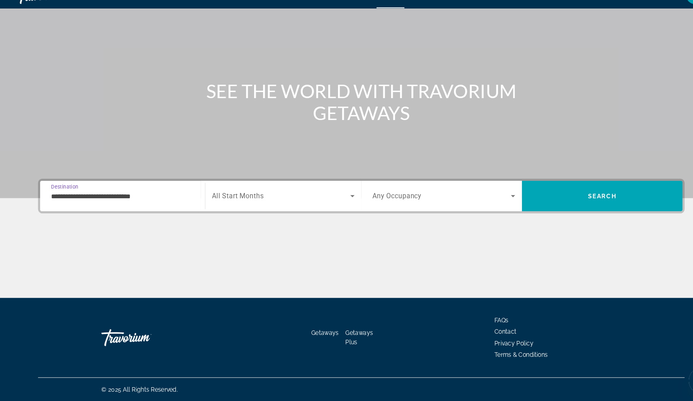
click at [251, 201] on span "All Start Months" at bounding box center [227, 205] width 49 height 8
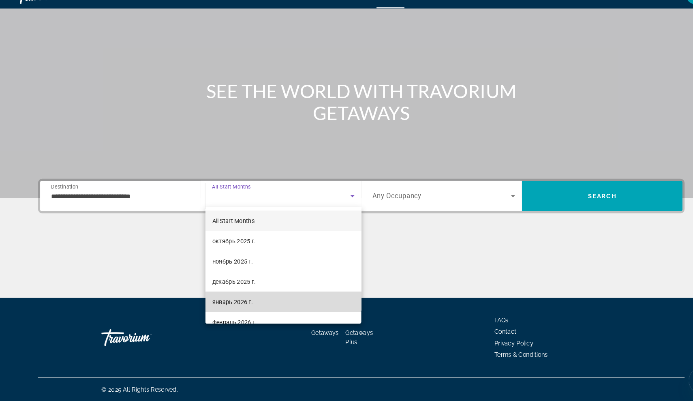
click at [228, 301] on span "январь 2026 г." at bounding box center [222, 306] width 39 height 10
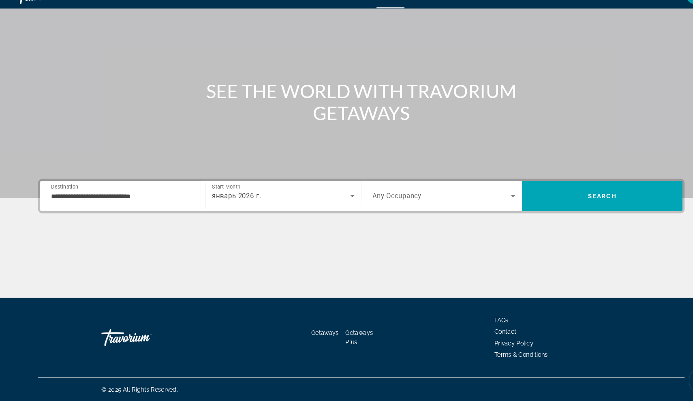
click at [403, 201] on span "Any Occupancy" at bounding box center [380, 205] width 47 height 8
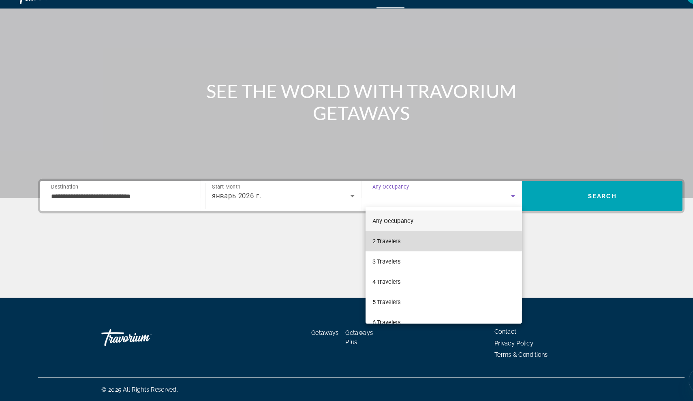
click at [380, 243] on span "2 Travelers" at bounding box center [370, 248] width 27 height 10
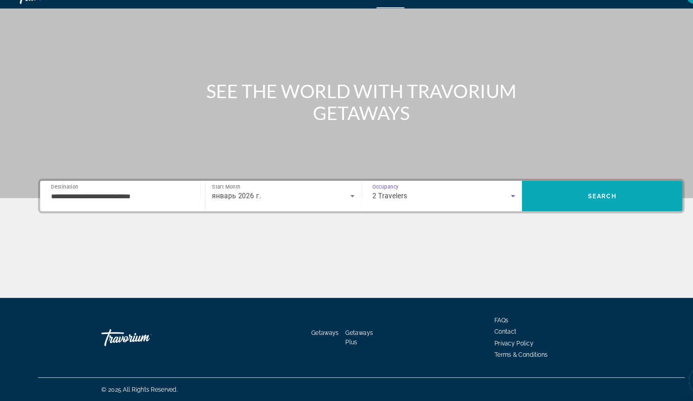
click at [542, 195] on span "Search" at bounding box center [577, 204] width 154 height 19
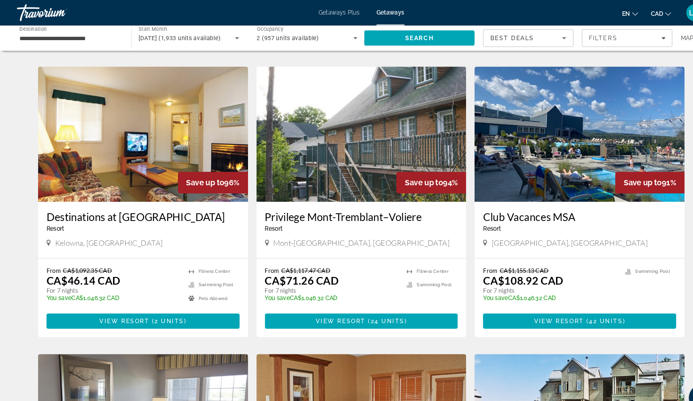
scroll to position [288, 0]
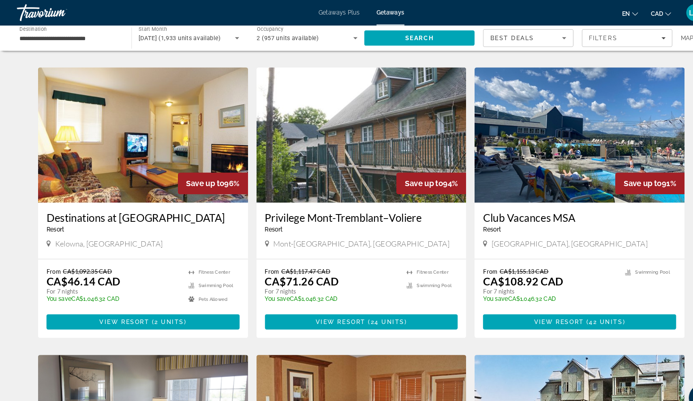
click at [111, 207] on h3 "Destinations at [GEOGRAPHIC_DATA]" at bounding box center [137, 208] width 185 height 12
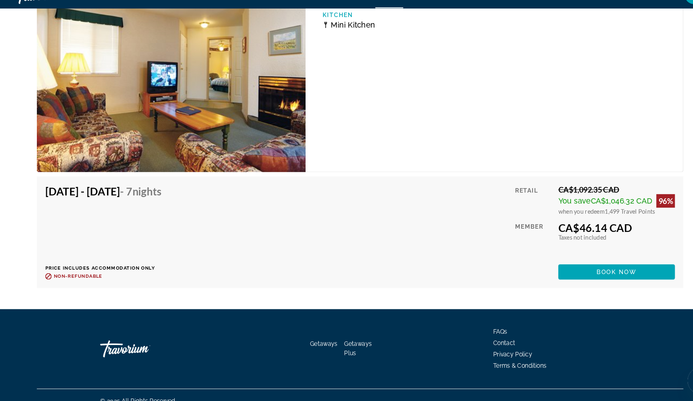
scroll to position [1445, 0]
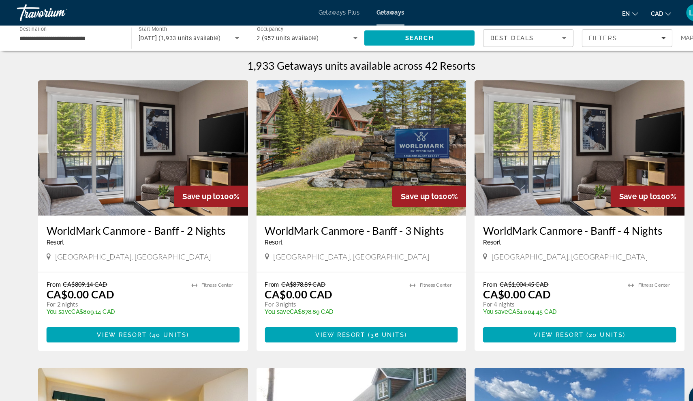
click at [74, 39] on input "**********" at bounding box center [67, 37] width 97 height 10
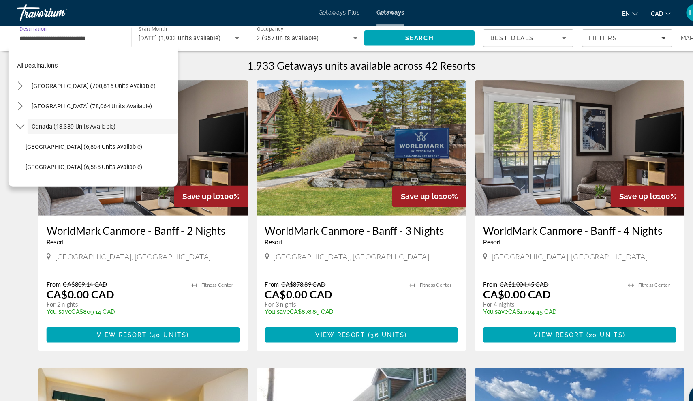
scroll to position [10, 0]
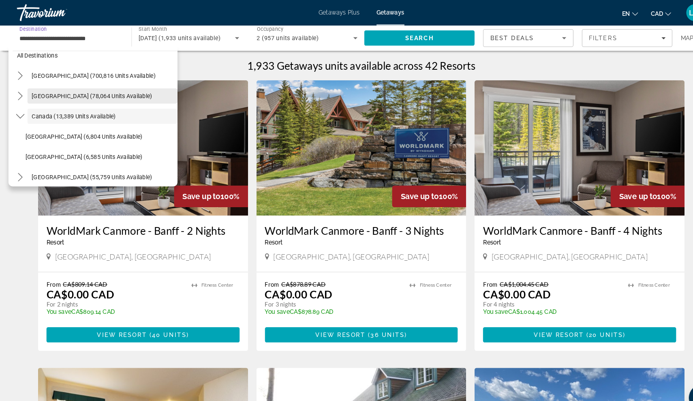
click at [56, 90] on span "[GEOGRAPHIC_DATA] (78,064 units available)" at bounding box center [87, 92] width 115 height 6
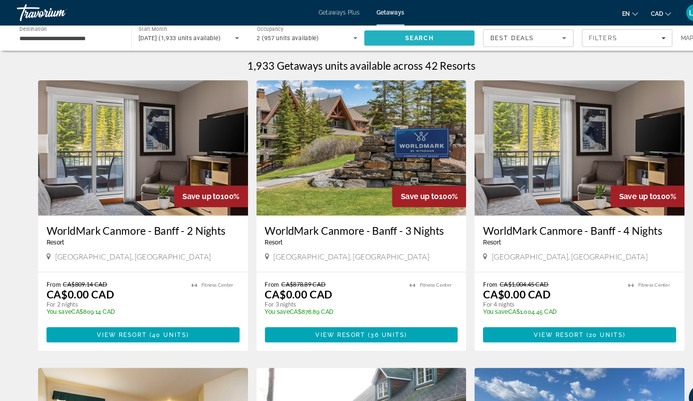
click at [423, 40] on span "Search" at bounding box center [402, 36] width 106 height 19
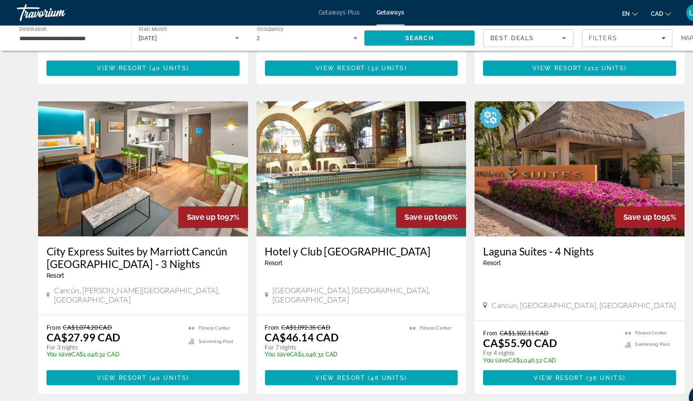
scroll to position [845, 0]
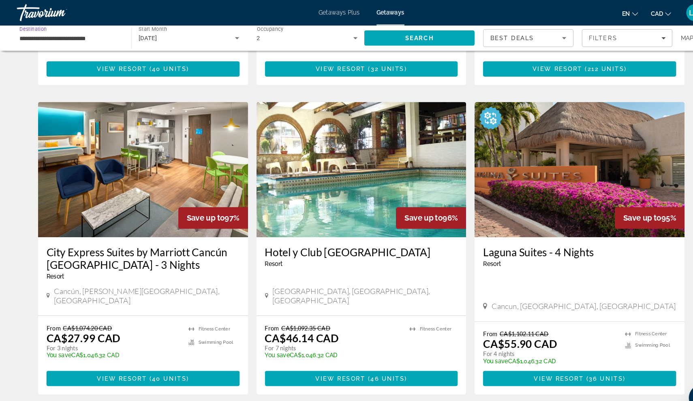
click at [100, 41] on input "**********" at bounding box center [67, 37] width 97 height 10
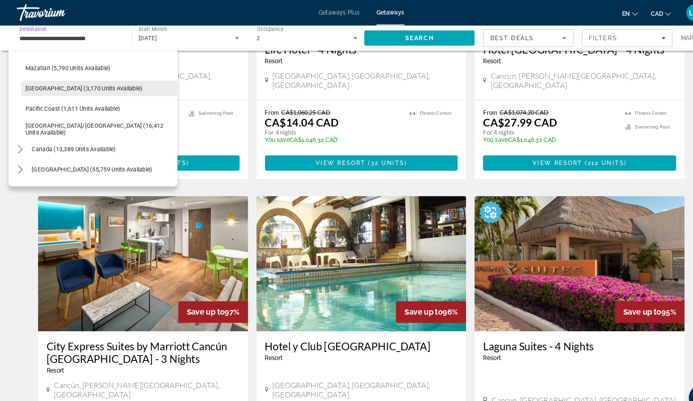
scroll to position [198, 0]
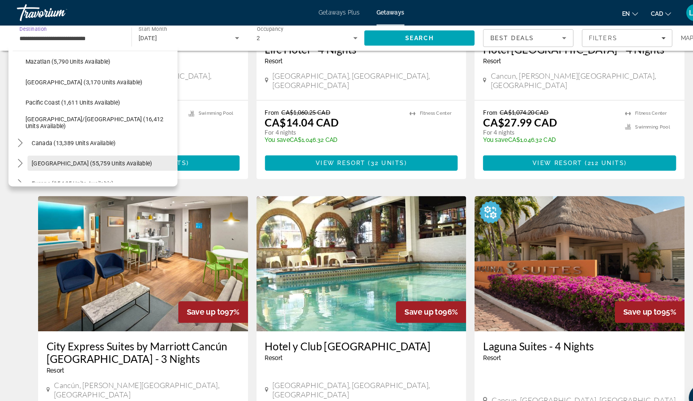
click at [87, 158] on span "[GEOGRAPHIC_DATA] (55,759 units available)" at bounding box center [87, 156] width 115 height 6
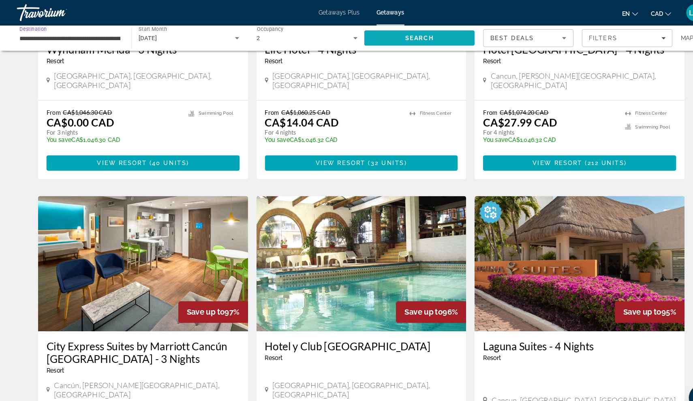
click at [382, 37] on span "Search" at bounding box center [402, 36] width 106 height 19
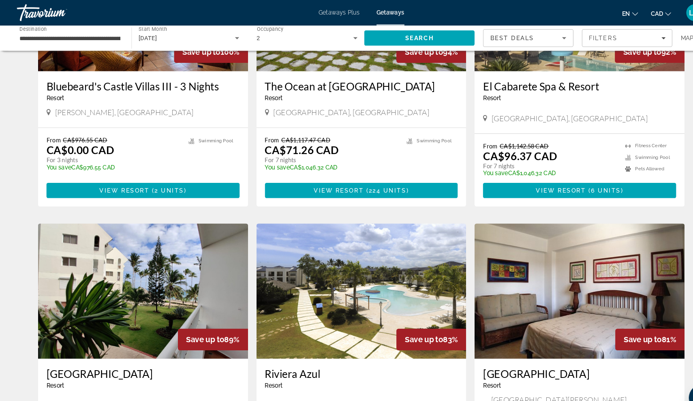
scroll to position [68, 0]
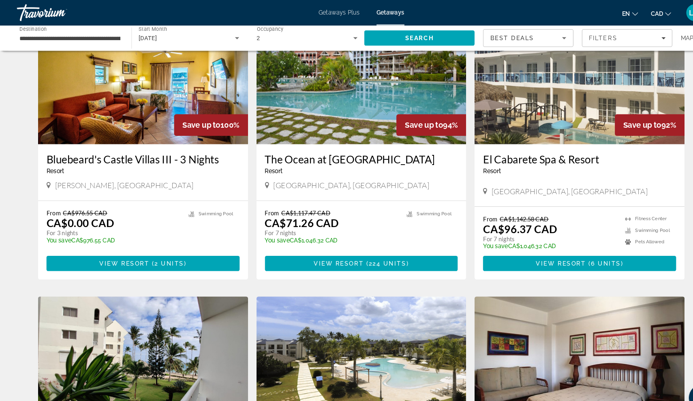
click at [110, 32] on input "**********" at bounding box center [67, 37] width 97 height 10
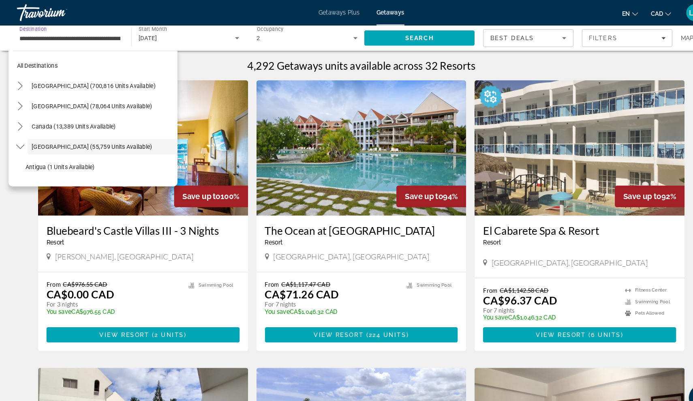
scroll to position [29, 0]
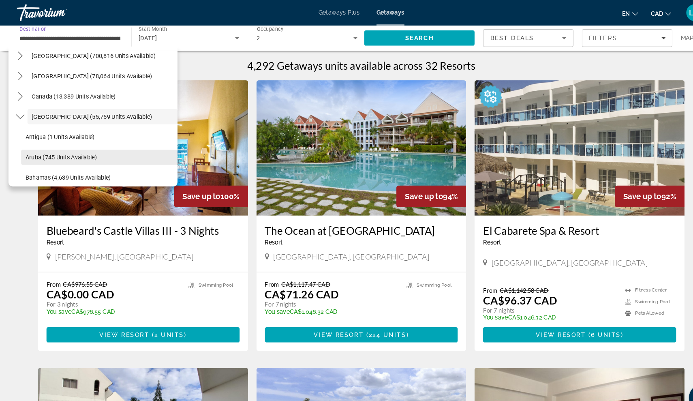
click at [65, 149] on span "Aruba (745 units available)" at bounding box center [58, 150] width 68 height 6
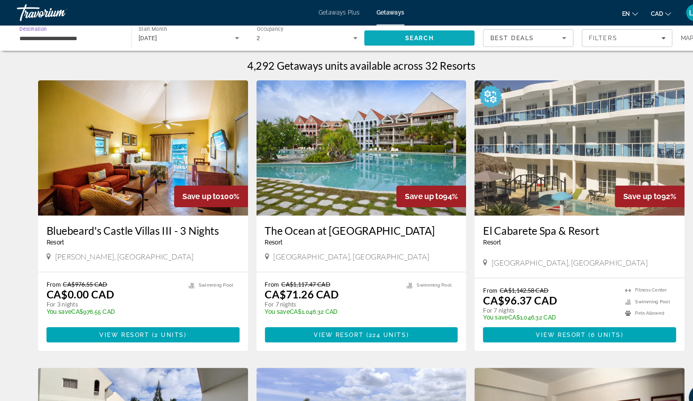
click at [405, 42] on span "Search" at bounding box center [402, 36] width 106 height 19
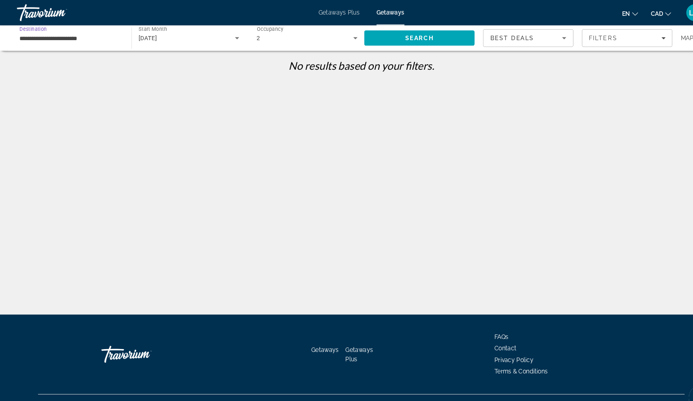
click at [79, 38] on input "**********" at bounding box center [67, 37] width 97 height 10
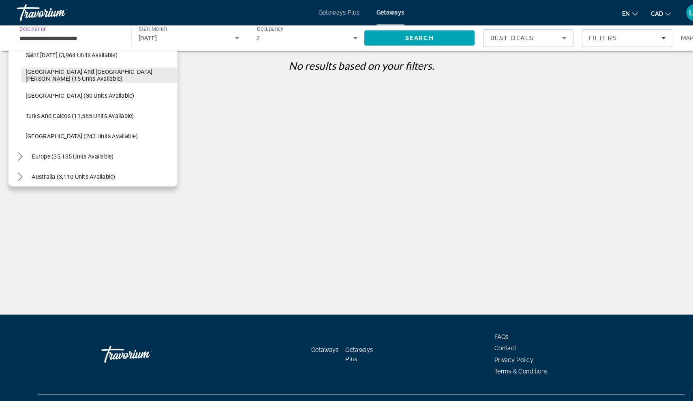
scroll to position [283, 0]
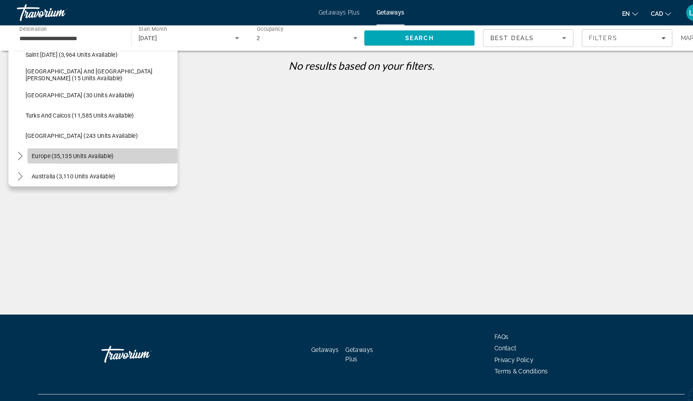
click at [64, 154] on span "Select destination: Europe (35,135 units available)" at bounding box center [98, 149] width 144 height 19
type input "**********"
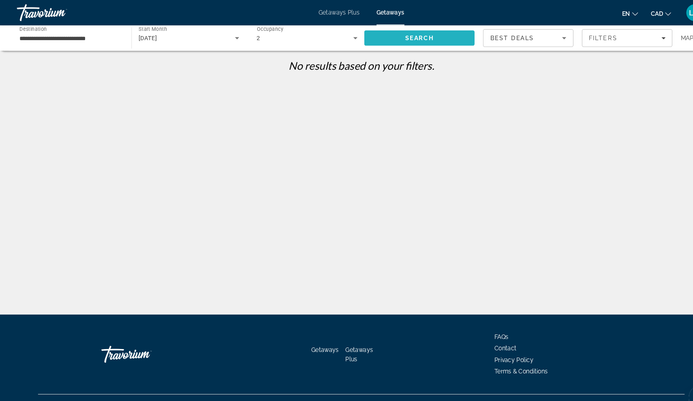
click at [419, 32] on span "Search" at bounding box center [402, 36] width 106 height 19
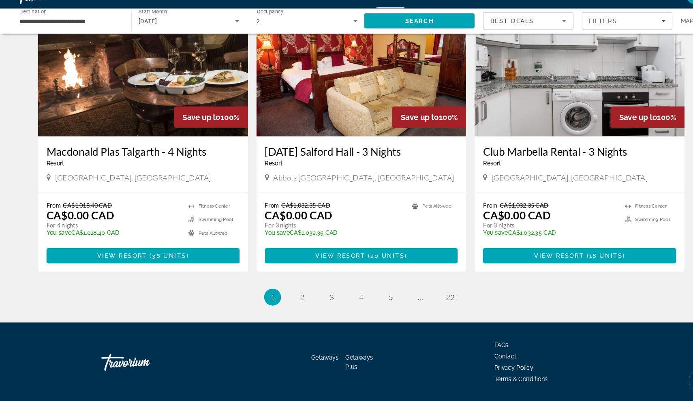
scroll to position [911, 0]
